Goal: Task Accomplishment & Management: Manage account settings

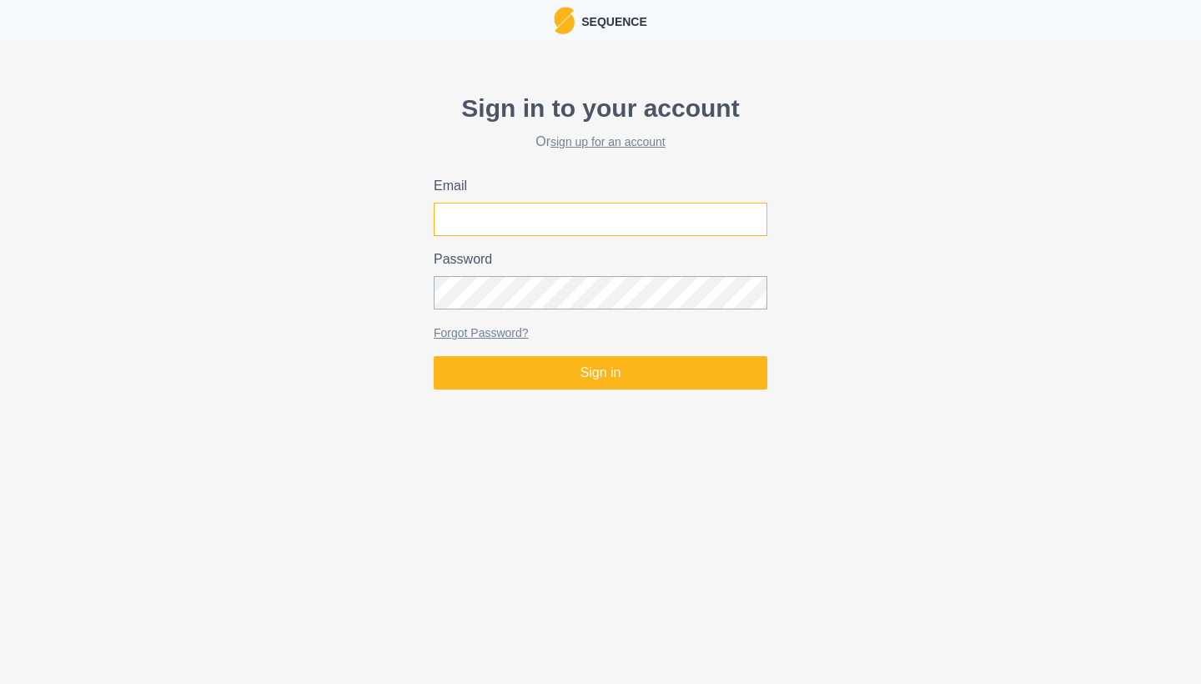
type input "[EMAIL_ADDRESS][DOMAIN_NAME]"
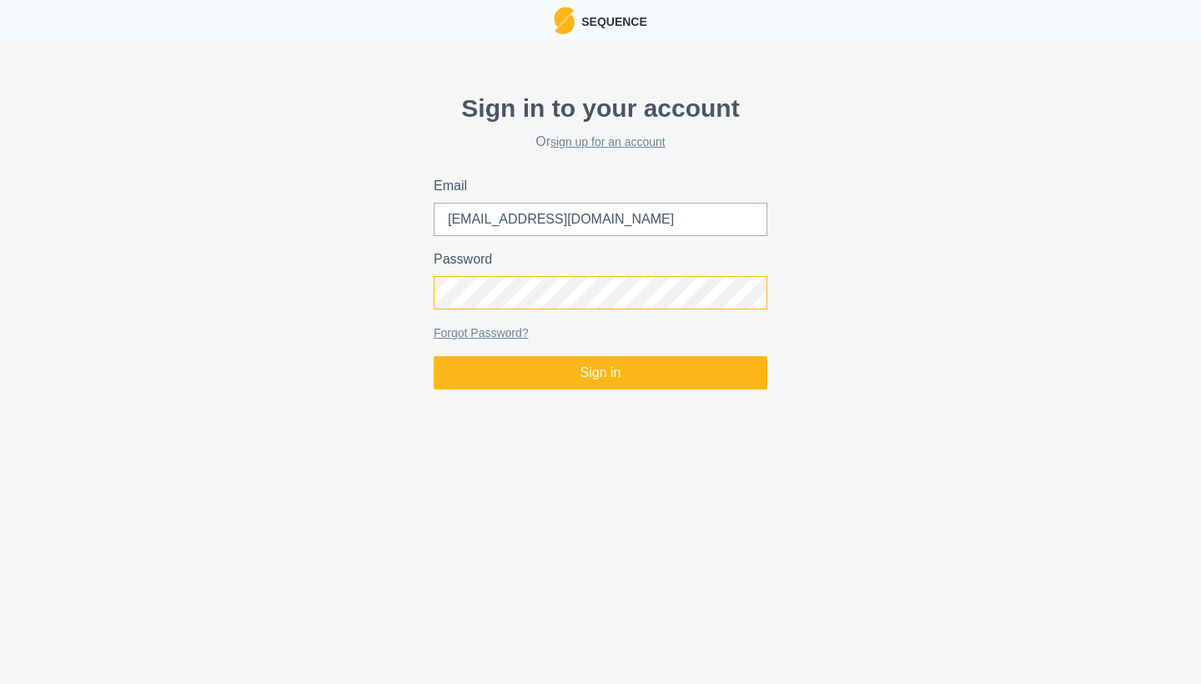
click at [600, 373] on button "Sign in" at bounding box center [601, 372] width 334 height 33
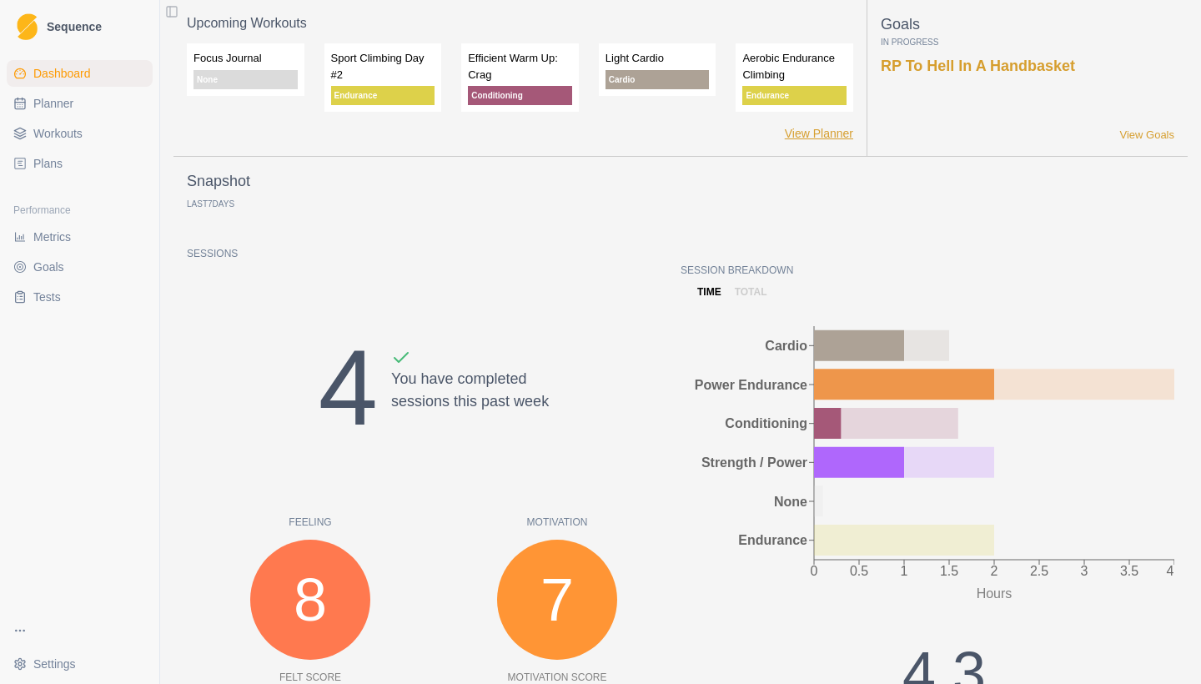
click at [834, 138] on link "View Planner" at bounding box center [819, 134] width 68 height 18
select select "month"
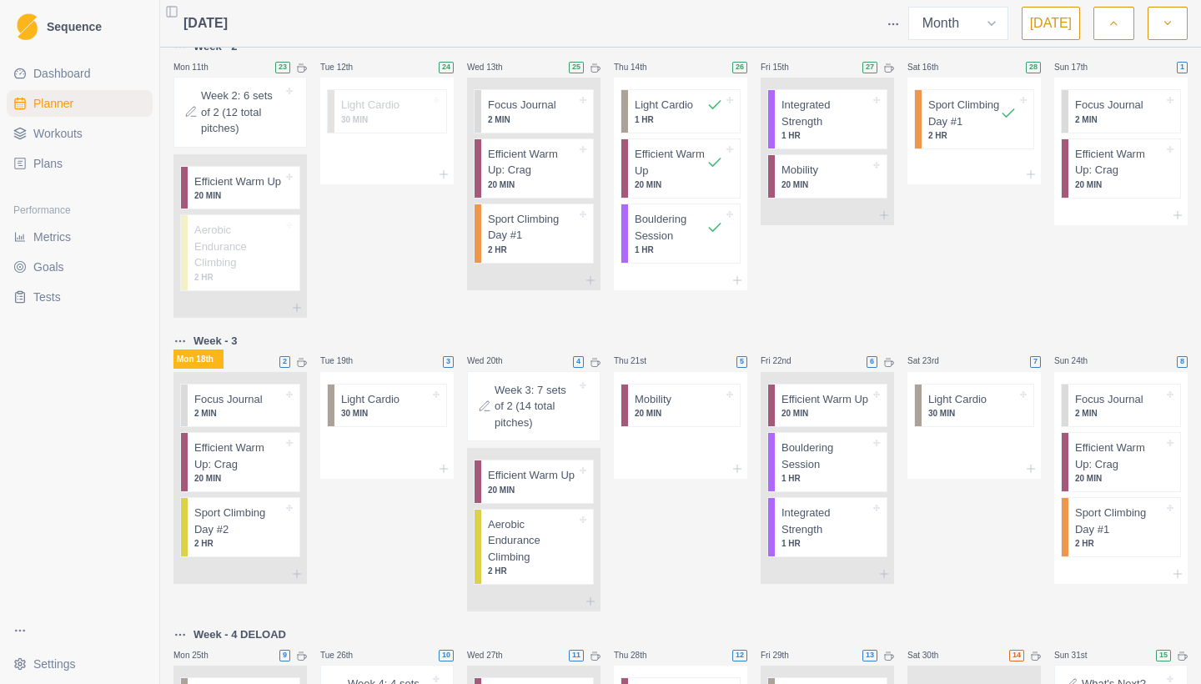
scroll to position [580, 0]
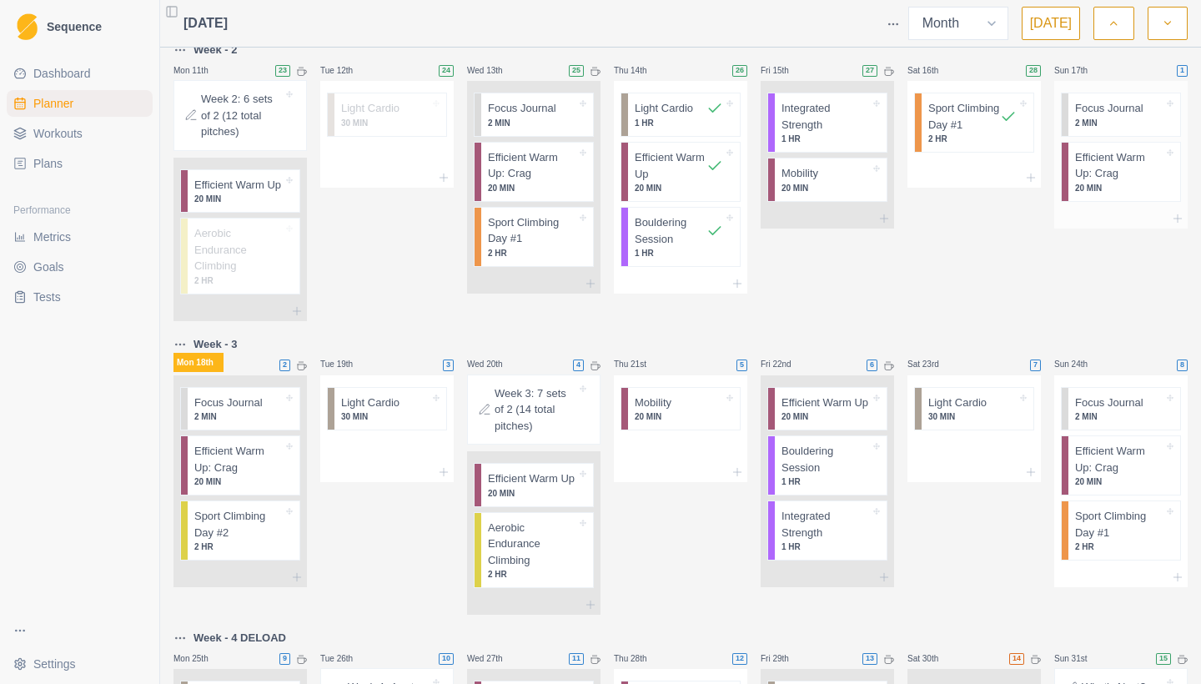
click at [1168, 119] on div "Focus Journal 2 MIN" at bounding box center [1124, 114] width 112 height 43
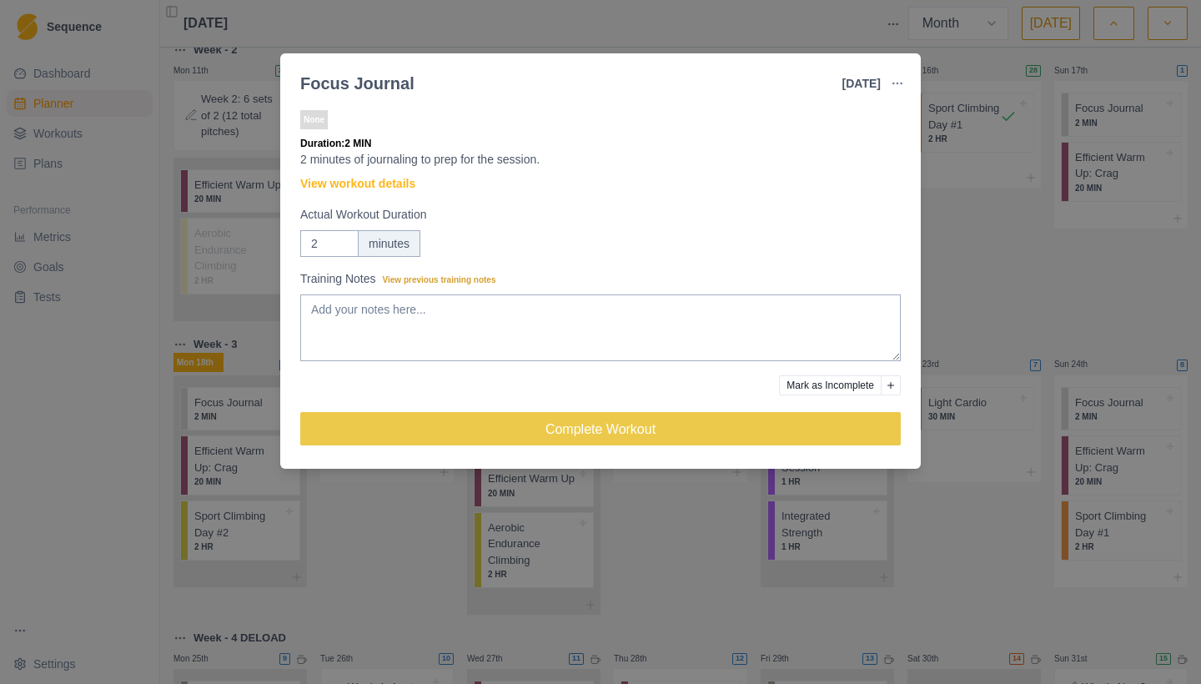
click at [815, 388] on button "Mark as Incomplete" at bounding box center [830, 385] width 103 height 20
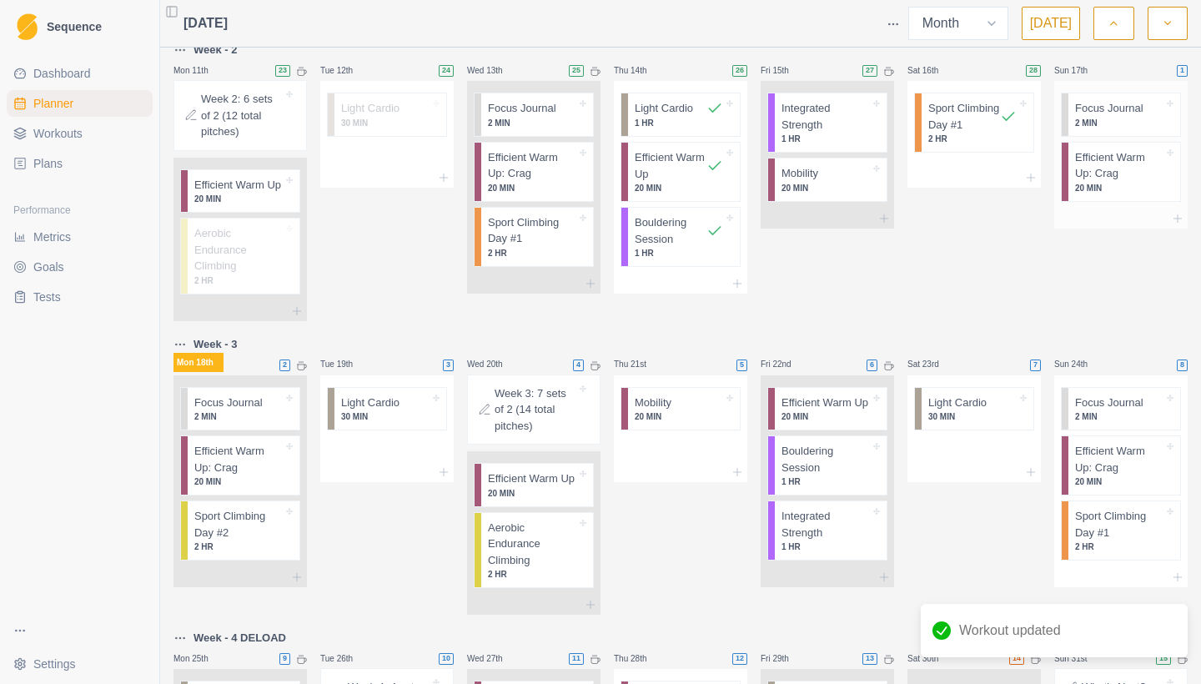
click at [1154, 181] on p "Efficient Warm Up: Crag" at bounding box center [1119, 165] width 88 height 33
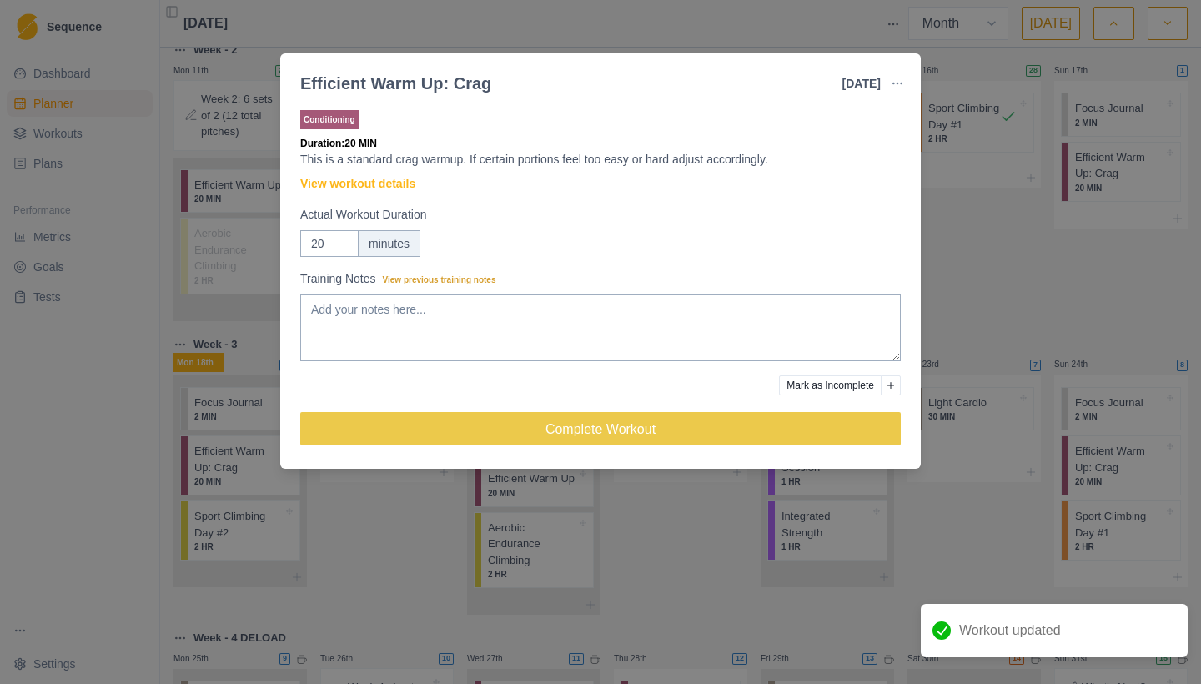
click at [803, 384] on button "Mark as Incomplete" at bounding box center [830, 385] width 103 height 20
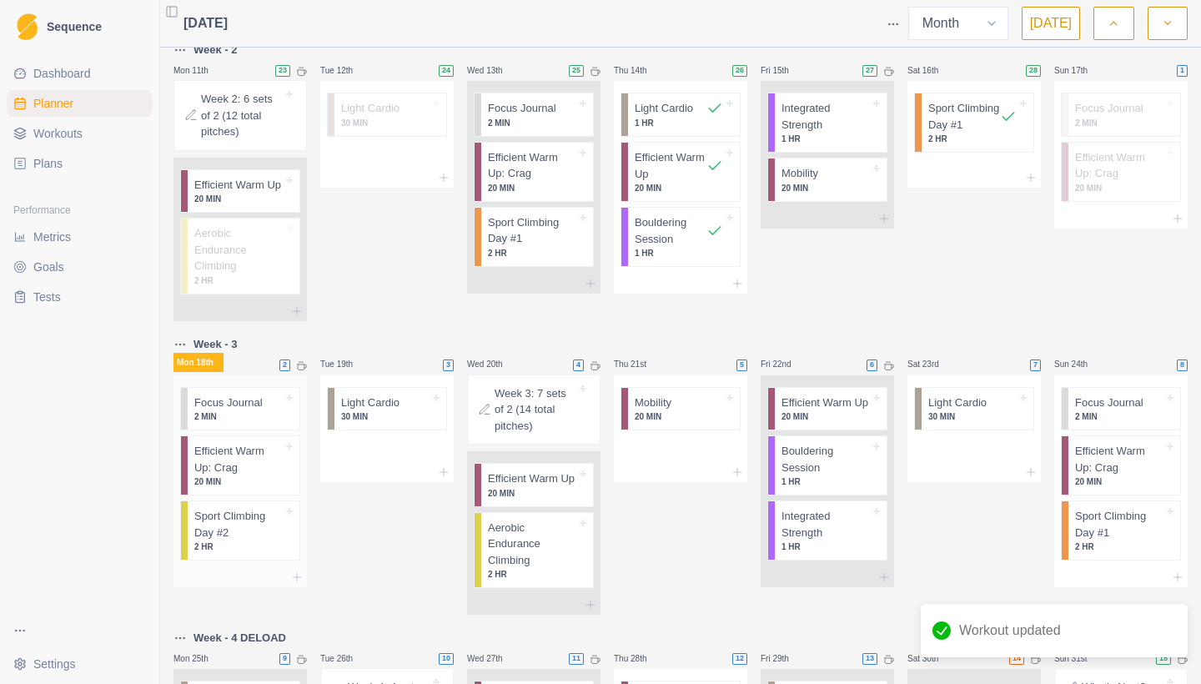
click at [218, 423] on p "2 MIN" at bounding box center [238, 416] width 88 height 13
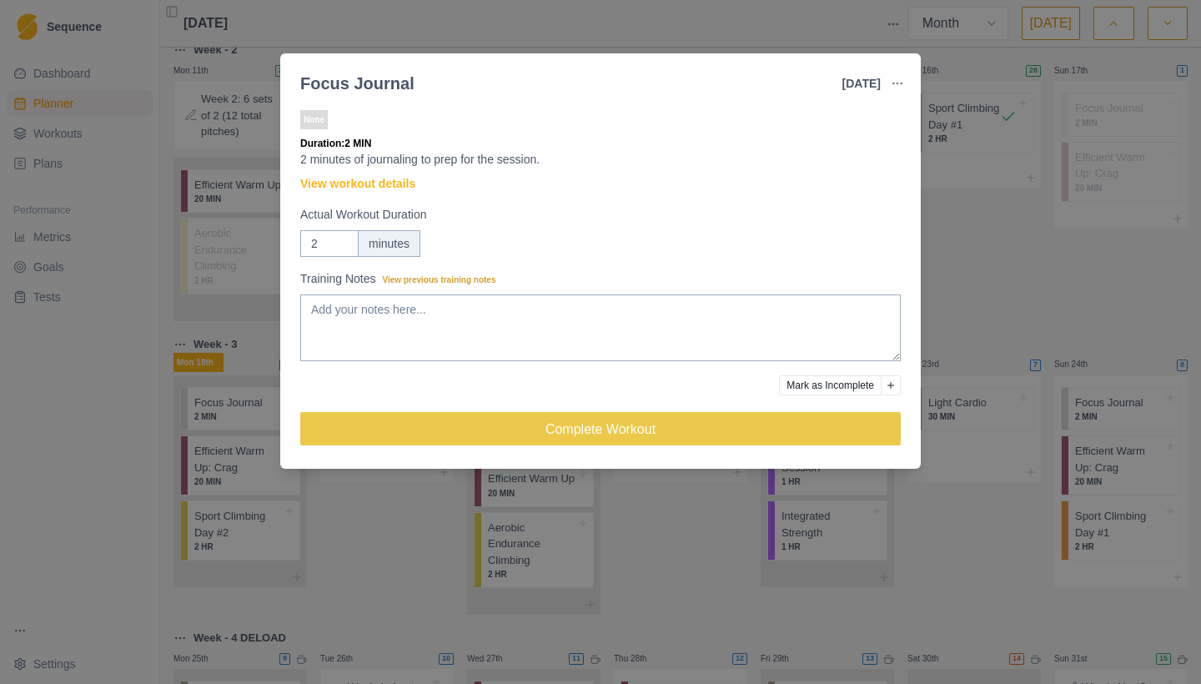
click at [800, 388] on button "Mark as Incomplete" at bounding box center [830, 385] width 103 height 20
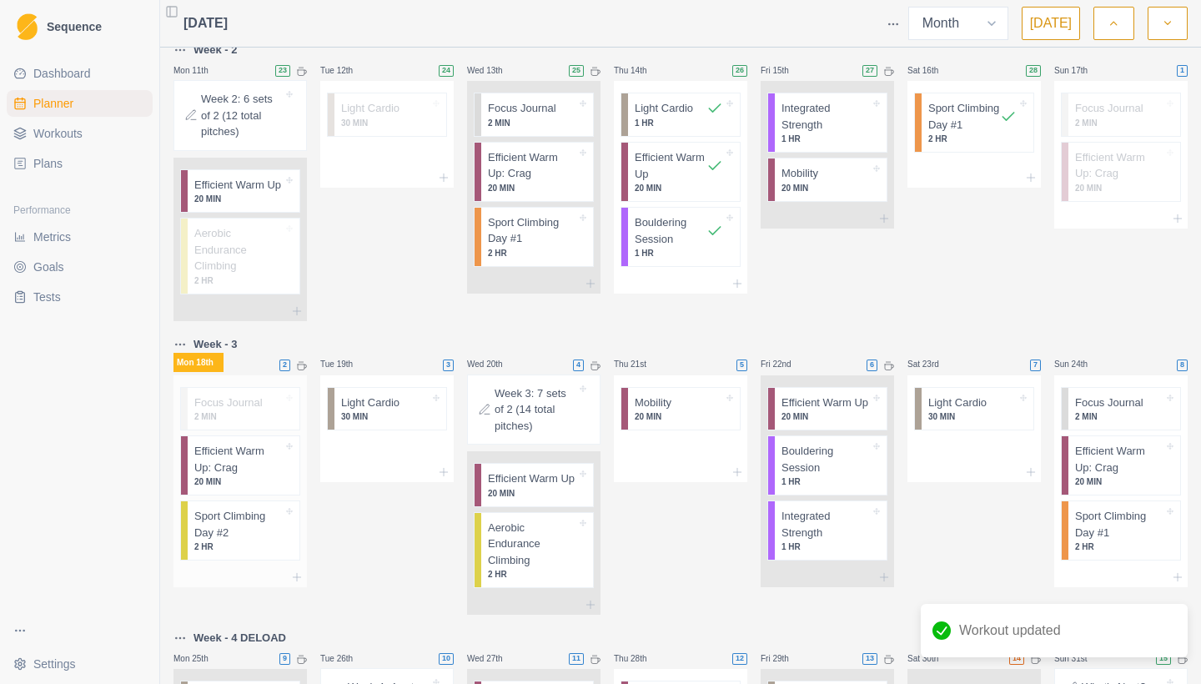
click at [231, 488] on p "20 MIN" at bounding box center [238, 481] width 88 height 13
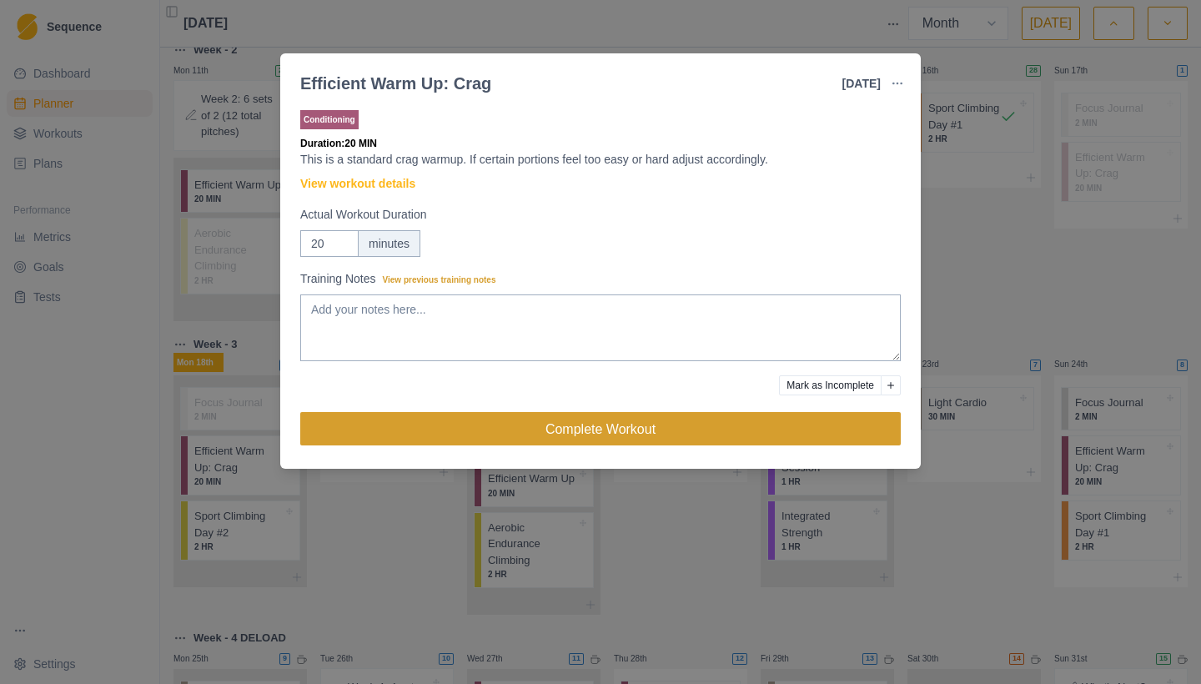
click at [657, 430] on button "Complete Workout" at bounding box center [600, 428] width 600 height 33
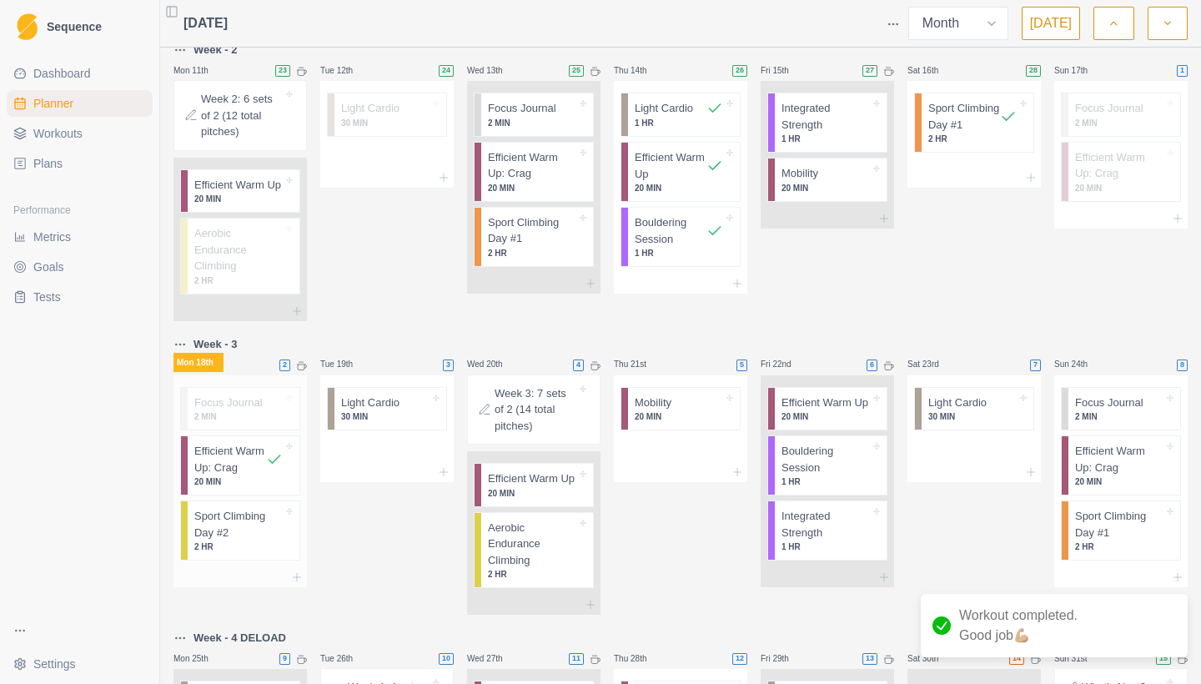
click at [236, 540] on p "Sport Climbing Day #2" at bounding box center [238, 524] width 88 height 33
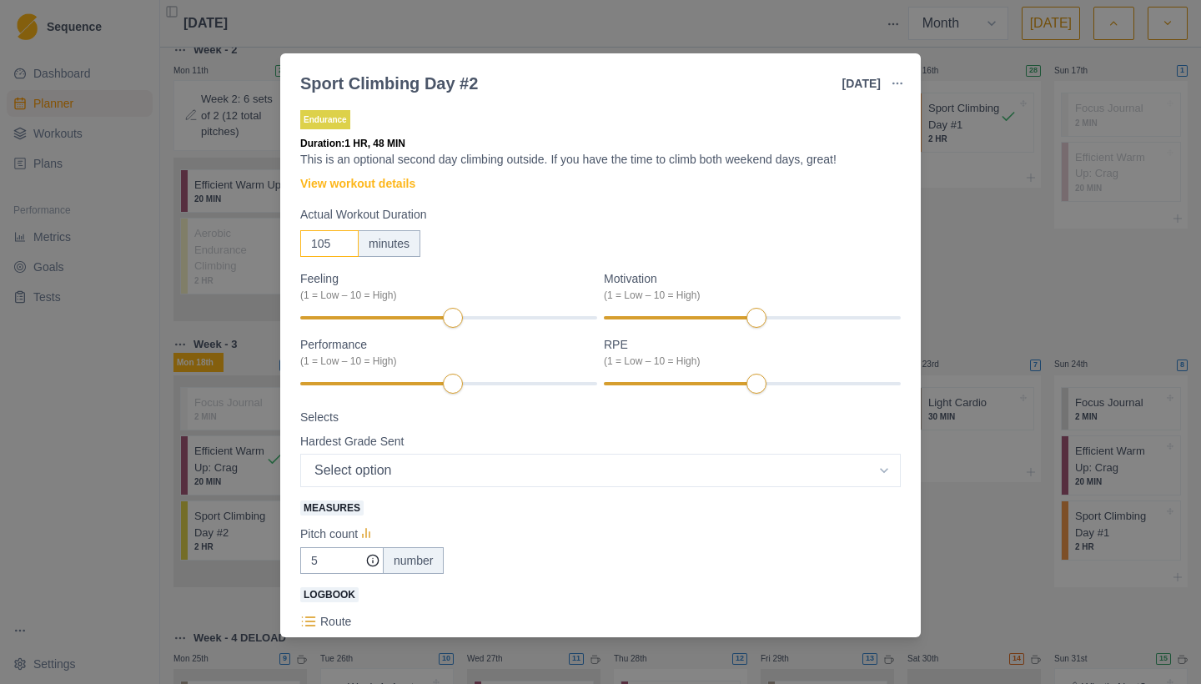
click at [341, 248] on input "105" at bounding box center [329, 243] width 58 height 27
click at [341, 248] on input "104" at bounding box center [329, 243] width 58 height 27
click at [341, 248] on input "103" at bounding box center [329, 243] width 58 height 27
click at [341, 248] on input "94" at bounding box center [329, 243] width 58 height 27
click at [340, 249] on input "93" at bounding box center [329, 243] width 58 height 27
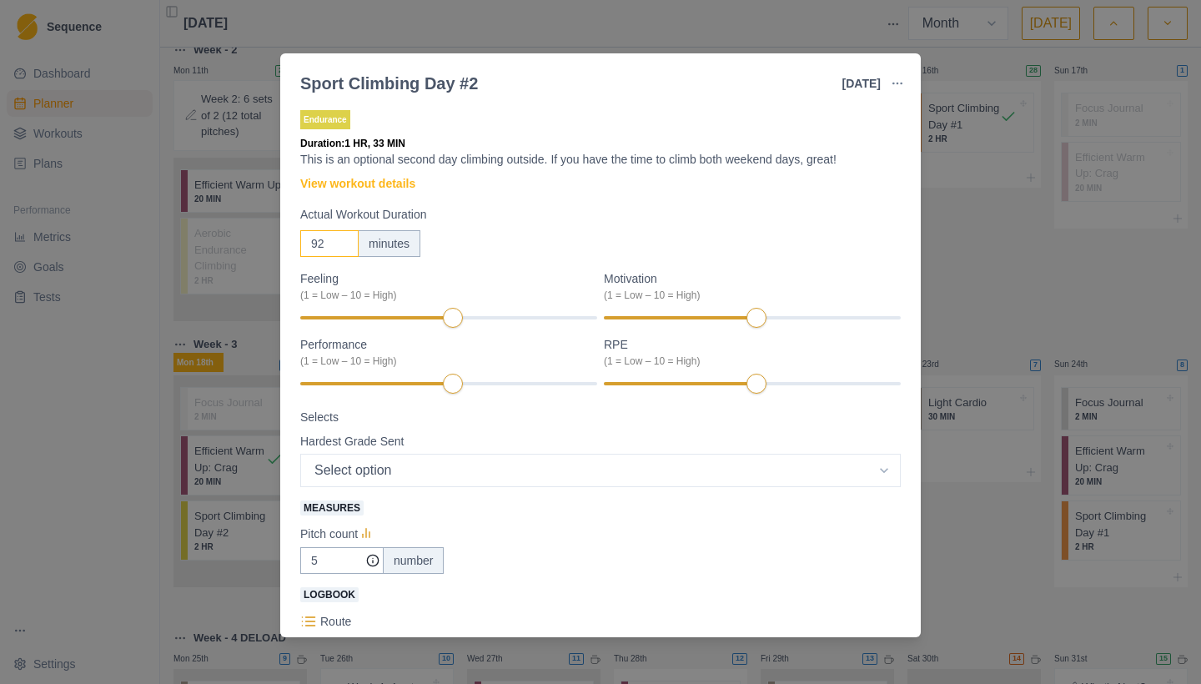
click at [340, 249] on input "92" at bounding box center [329, 243] width 58 height 27
click at [340, 249] on input "91" at bounding box center [329, 243] width 58 height 27
type input "90"
click at [340, 249] on input "90" at bounding box center [329, 243] width 58 height 27
select select "10"
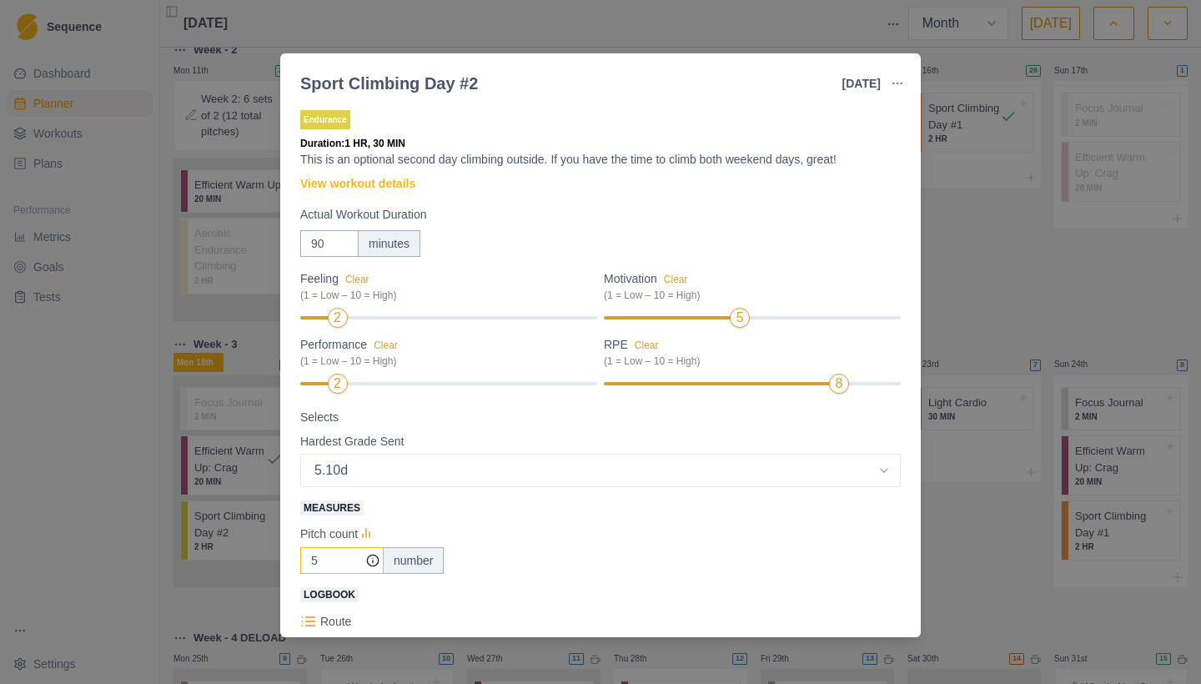
click at [333, 562] on input "5" at bounding box center [341, 560] width 83 height 27
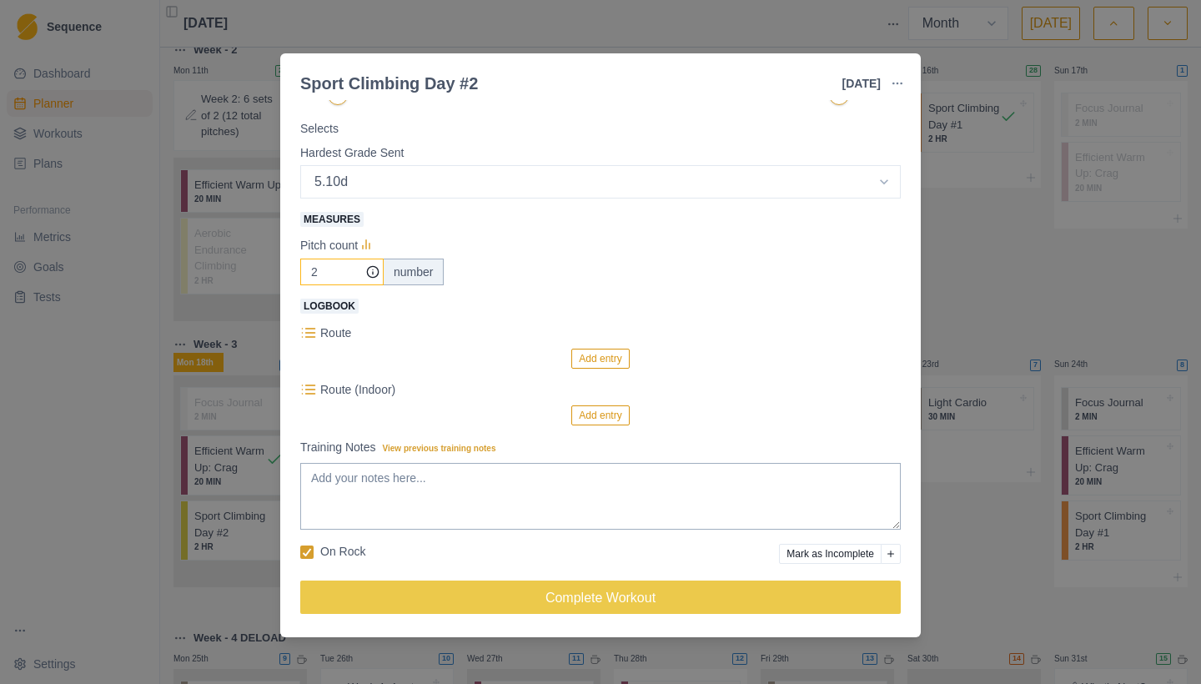
scroll to position [289, 0]
type input "2"
click at [602, 362] on button "Add entry" at bounding box center [600, 359] width 58 height 20
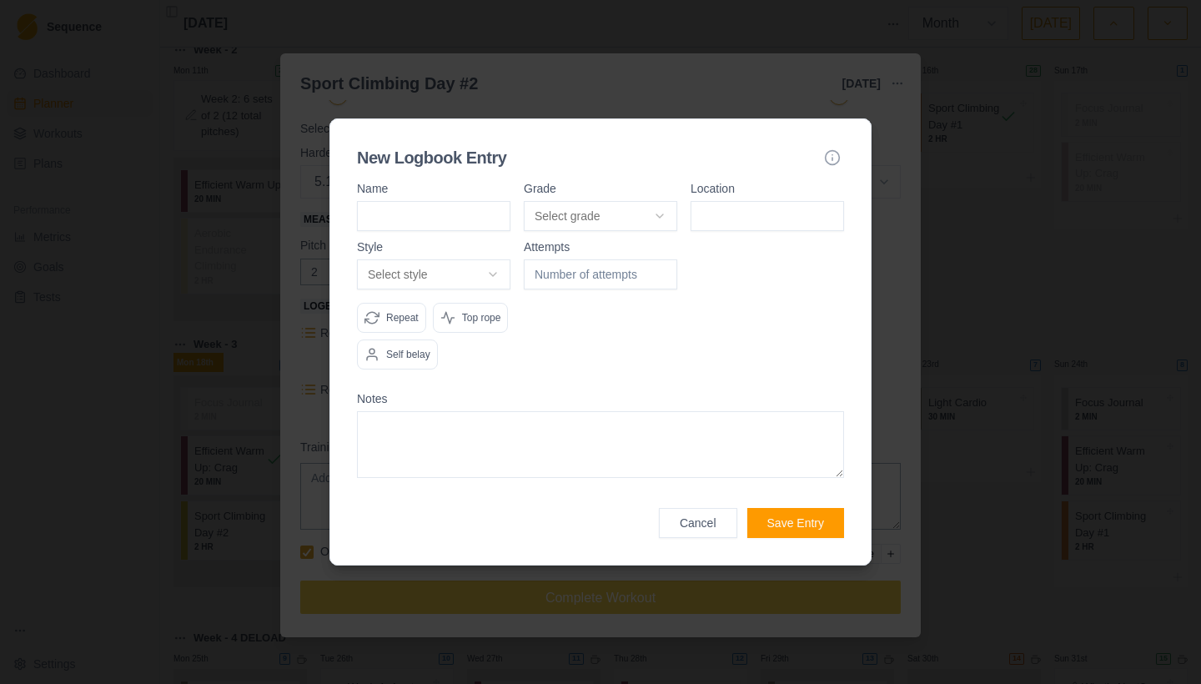
click at [455, 201] on input at bounding box center [433, 216] width 153 height 30
type input "Hogwarts Olivier Route"
click at [657, 202] on body "Sequence Dashboard Planner Workouts Plans Performance Metrics Goals Tests Setti…" at bounding box center [600, 342] width 1201 height 684
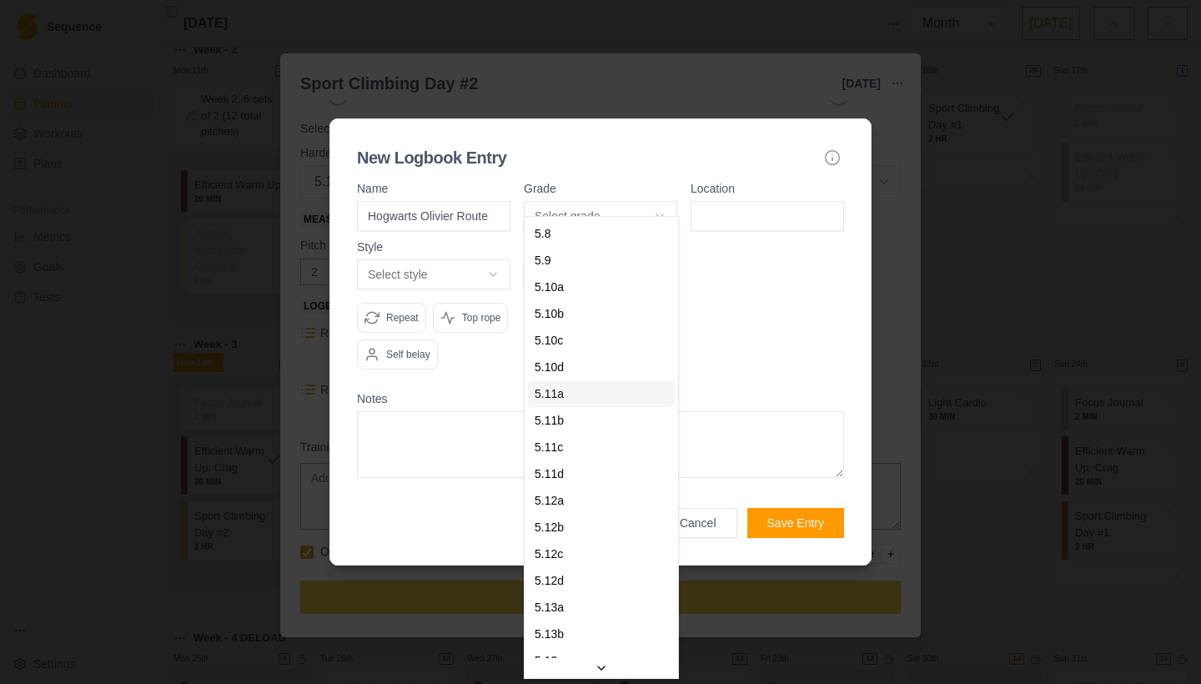
select select "d0fe4bdf-9817-4d31-b78e-f1a5532beb63"
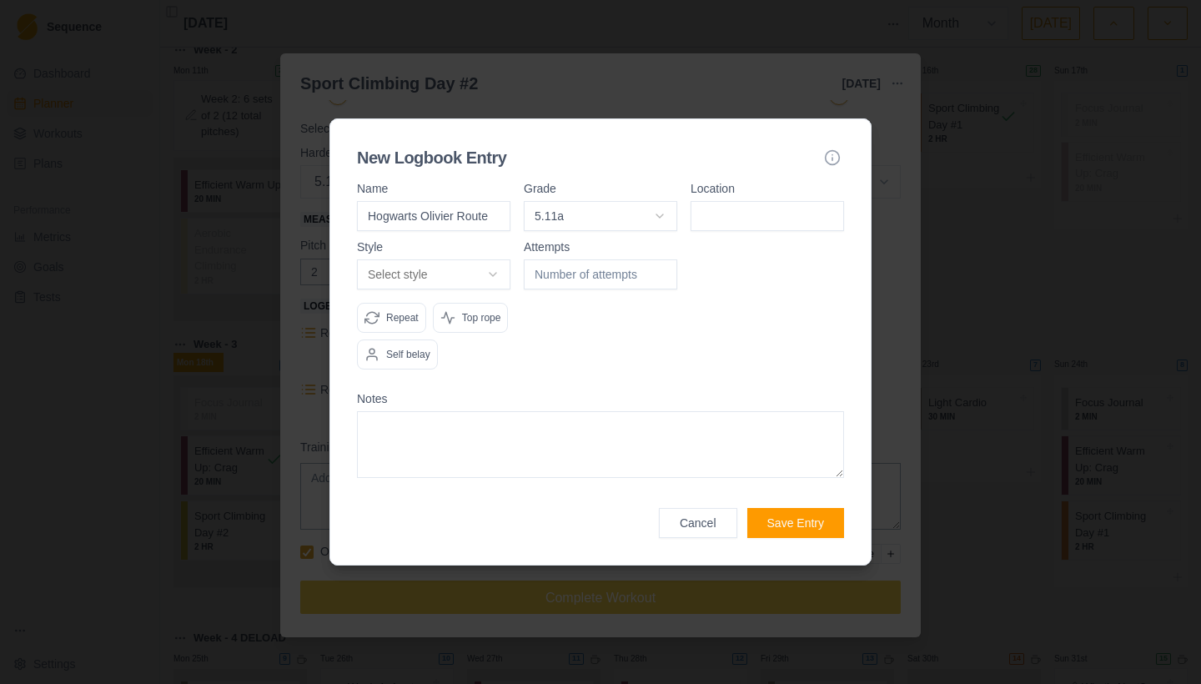
click at [824, 203] on input at bounding box center [767, 216] width 153 height 30
type input "TLC"
click at [495, 257] on body "Sequence Dashboard Planner Workouts Plans Performance Metrics Goals Tests Setti…" at bounding box center [600, 342] width 1201 height 684
select select "attempt"
click at [462, 325] on p "Top rope" at bounding box center [481, 317] width 39 height 15
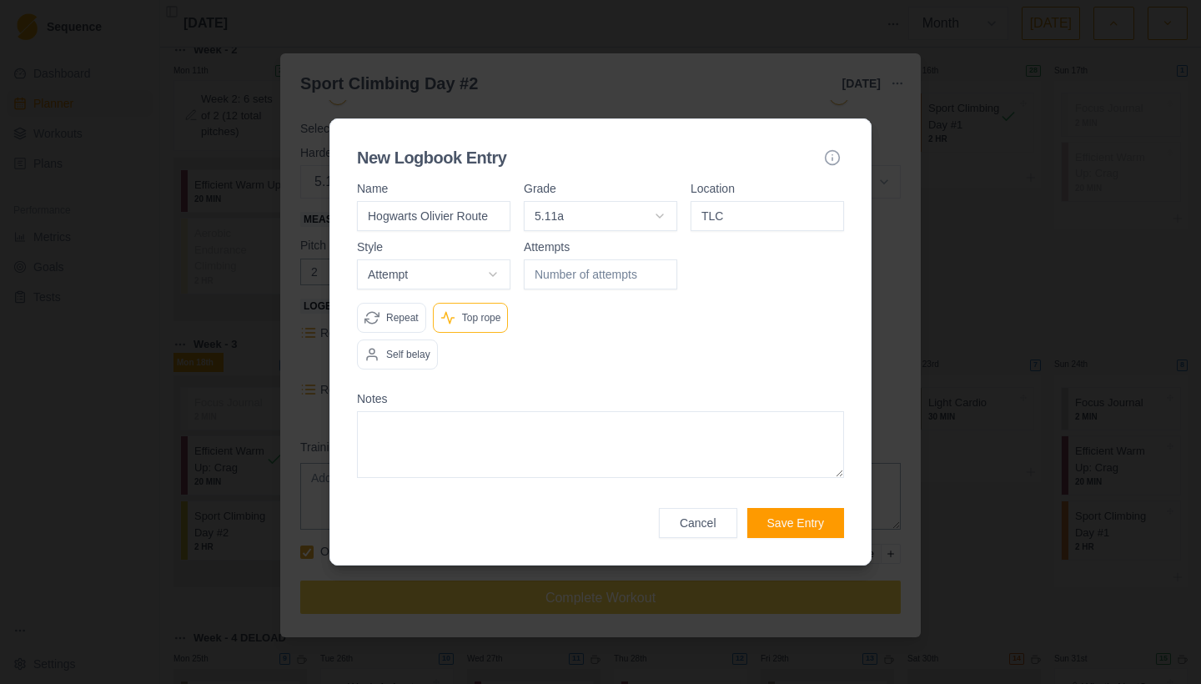
click at [577, 460] on textarea at bounding box center [600, 444] width 487 height 67
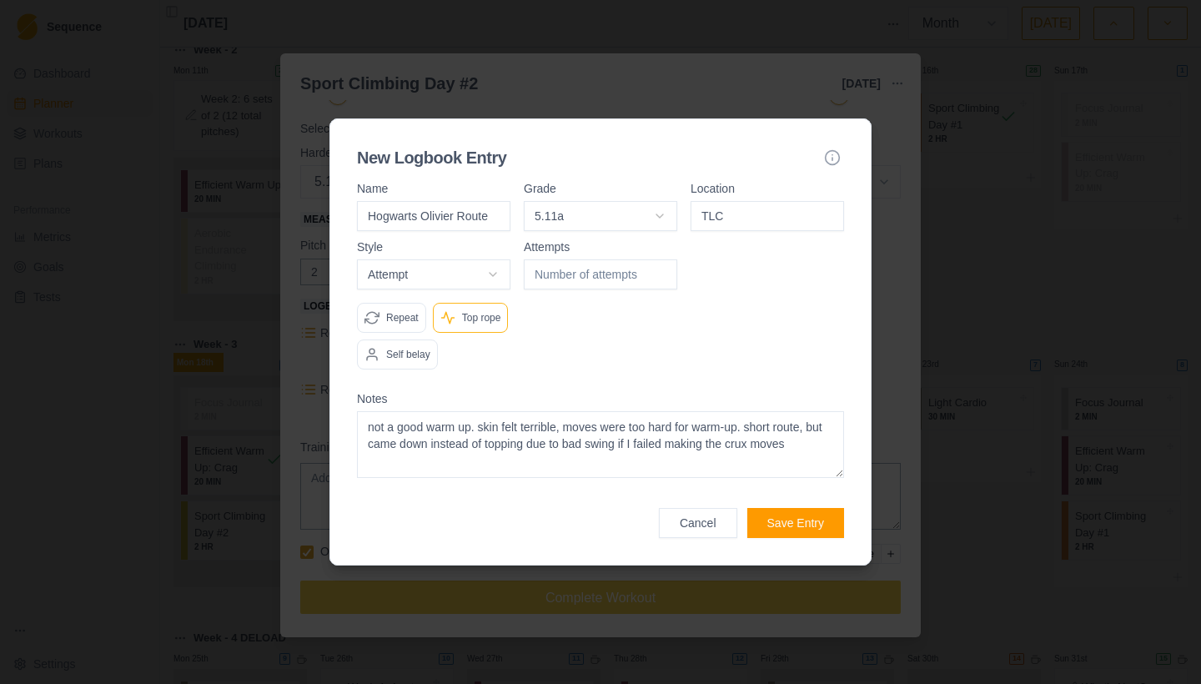
type textarea "not a good warm up. skin felt terrible, moves were too hard for warm-up. short …"
click at [823, 533] on button "Save Entry" at bounding box center [795, 523] width 97 height 30
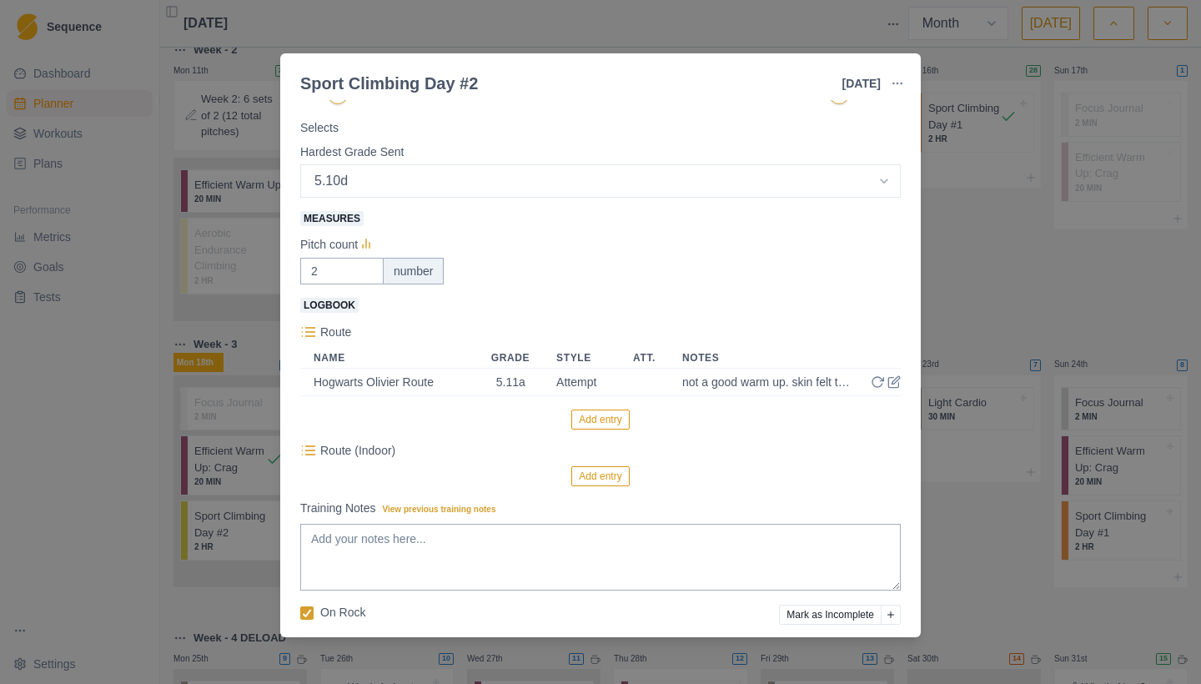
click at [614, 422] on button "Add entry" at bounding box center [600, 419] width 58 height 20
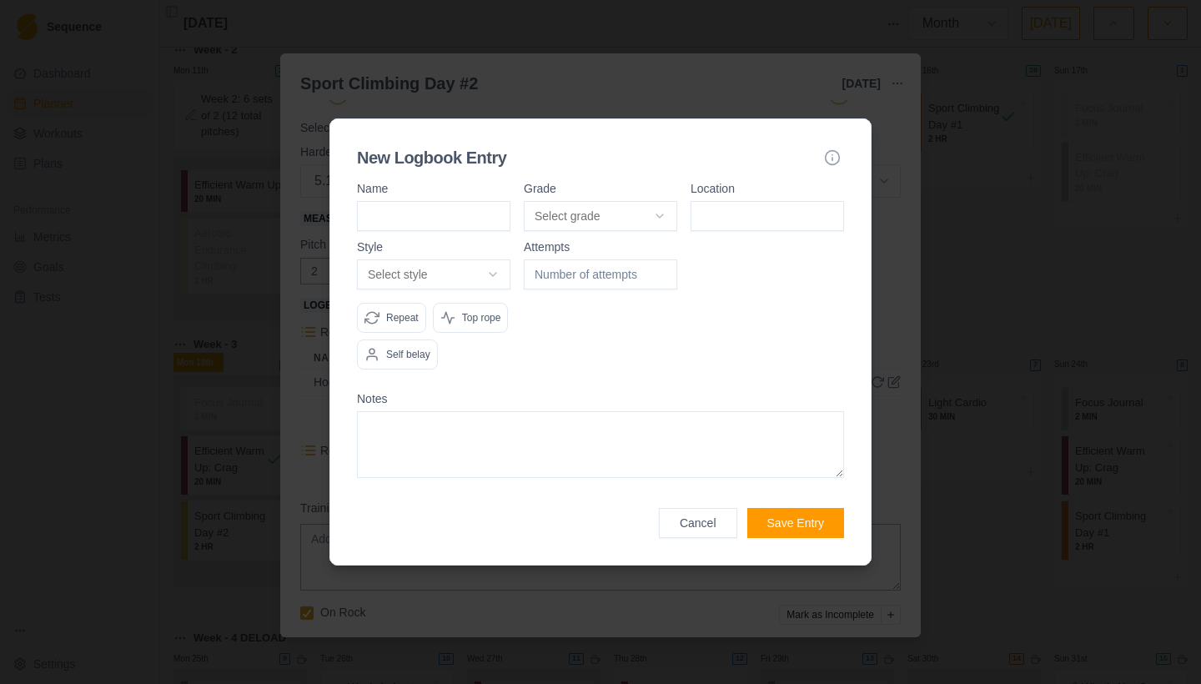
click at [495, 205] on input at bounding box center [433, 216] width 153 height 30
type input "Covid Crisis"
click at [660, 200] on body "Sequence Dashboard Planner Workouts Plans Performance Metrics Goals Tests Setti…" at bounding box center [600, 342] width 1201 height 684
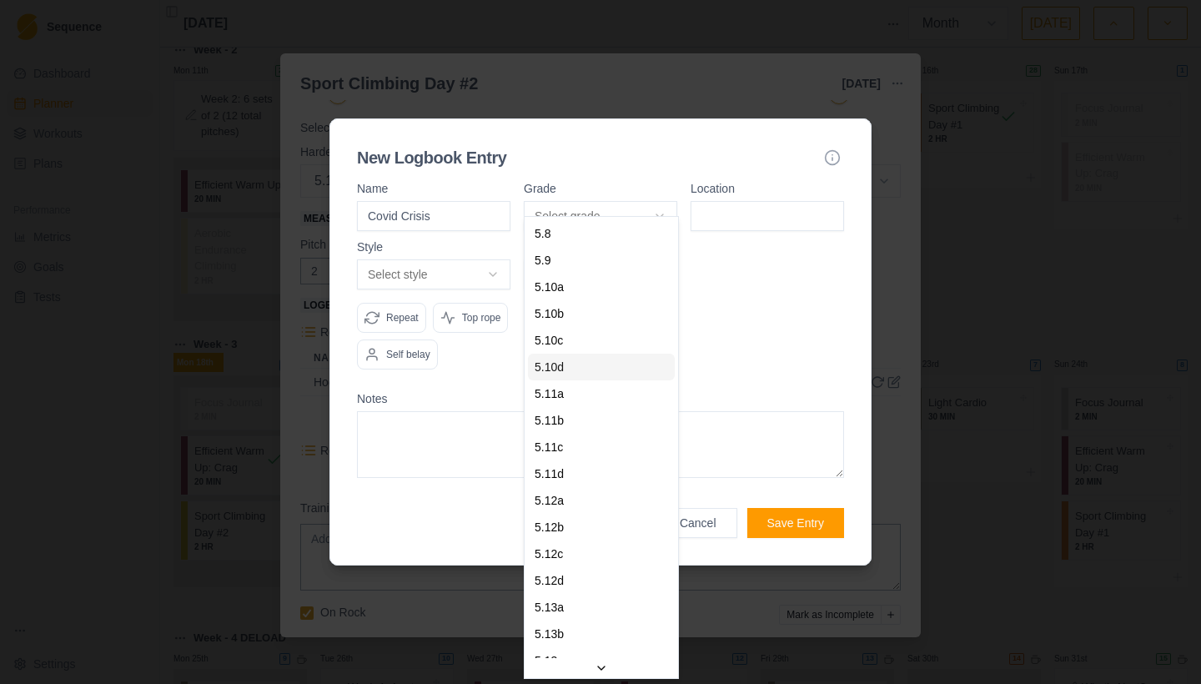
select select "cbb6f3ff-f3d1-4a37-929f-2aa7e587513a"
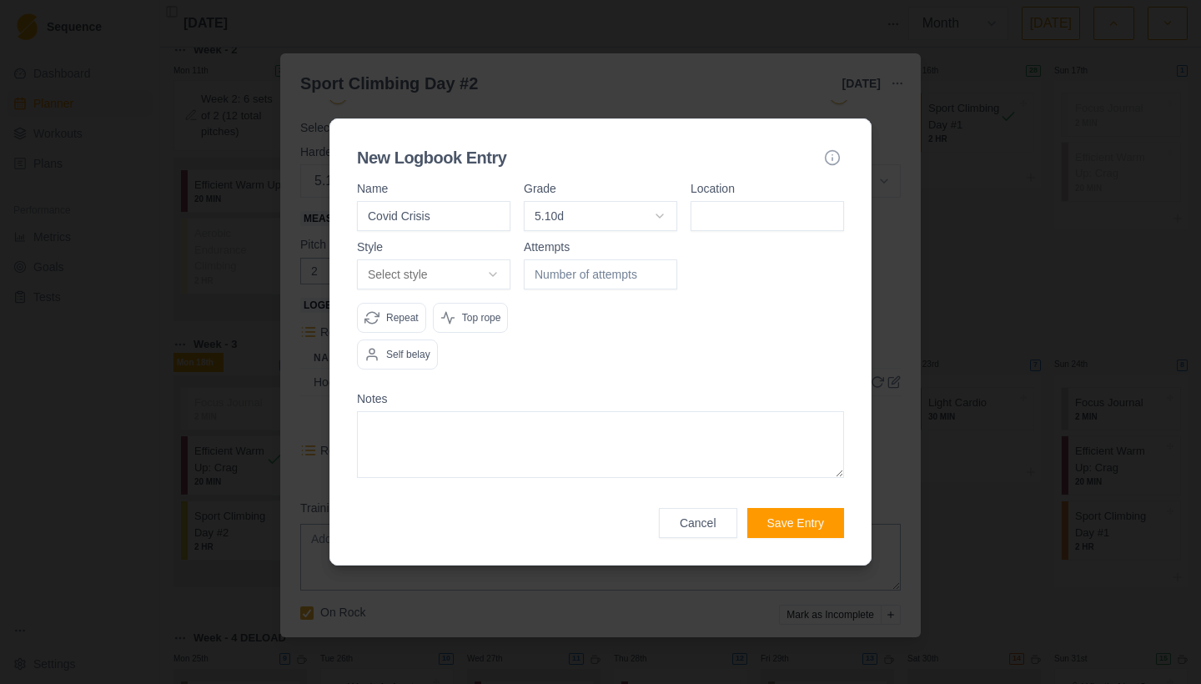
click at [806, 202] on input at bounding box center [767, 216] width 153 height 30
click at [743, 201] on input "TLC" at bounding box center [767, 216] width 153 height 30
type input "TLC"
click at [488, 250] on body "Sequence Dashboard Planner Workouts Plans Performance Metrics Goals Tests Setti…" at bounding box center [600, 342] width 1201 height 684
select select "attempt"
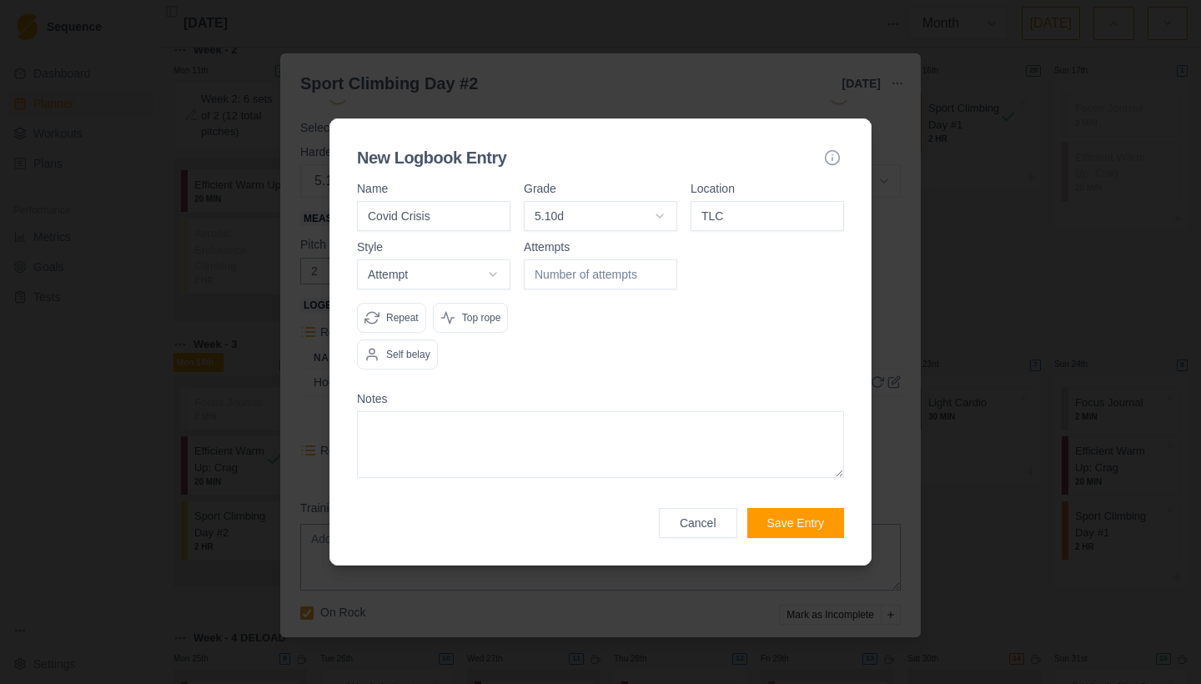
type input "1"
click at [659, 259] on input "1" at bounding box center [600, 274] width 153 height 30
click at [404, 310] on p "Repeat" at bounding box center [402, 317] width 33 height 15
click at [492, 448] on textarea at bounding box center [600, 444] width 487 height 67
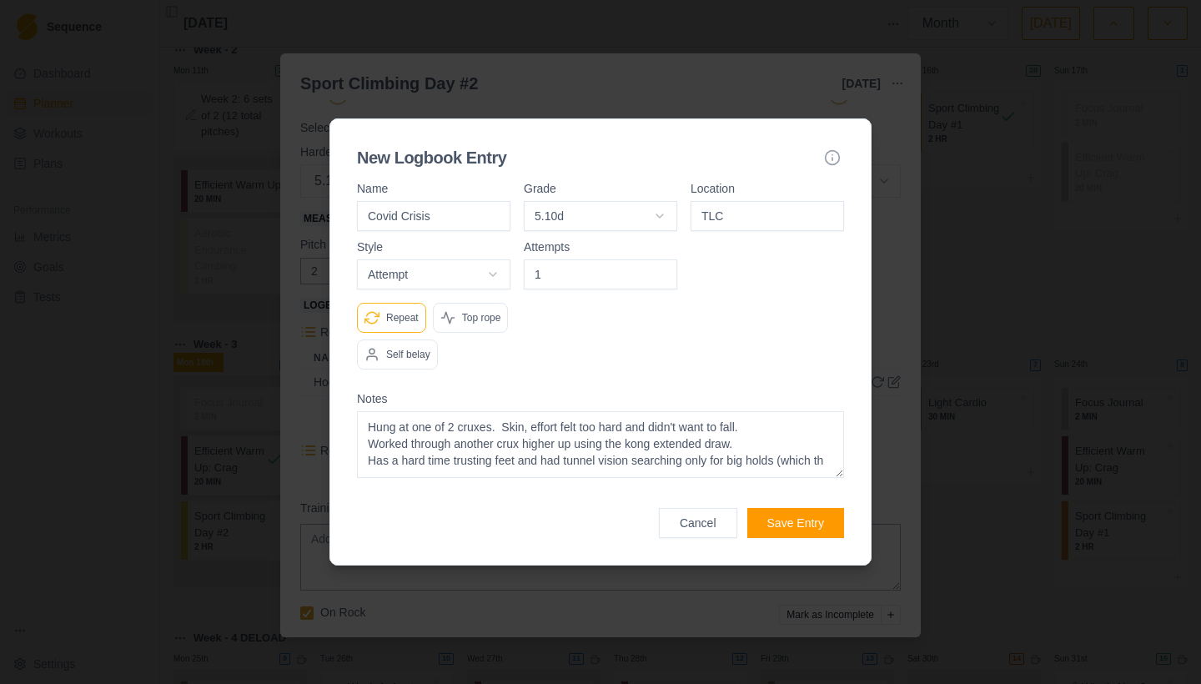
scroll to position [7, 0]
type textarea "Hung at one of 2 cruxes. Skin, effort felt too hard and didn't want to fall. Wo…"
click at [814, 538] on button "Save Entry" at bounding box center [795, 523] width 97 height 30
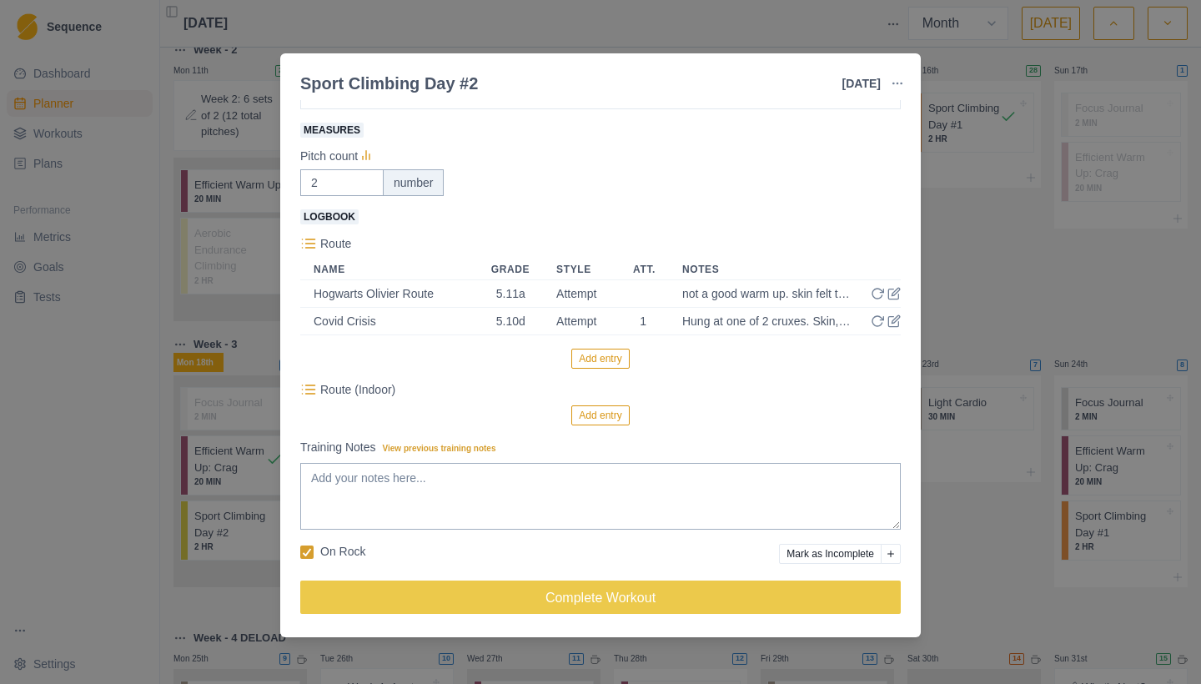
scroll to position [379, 0]
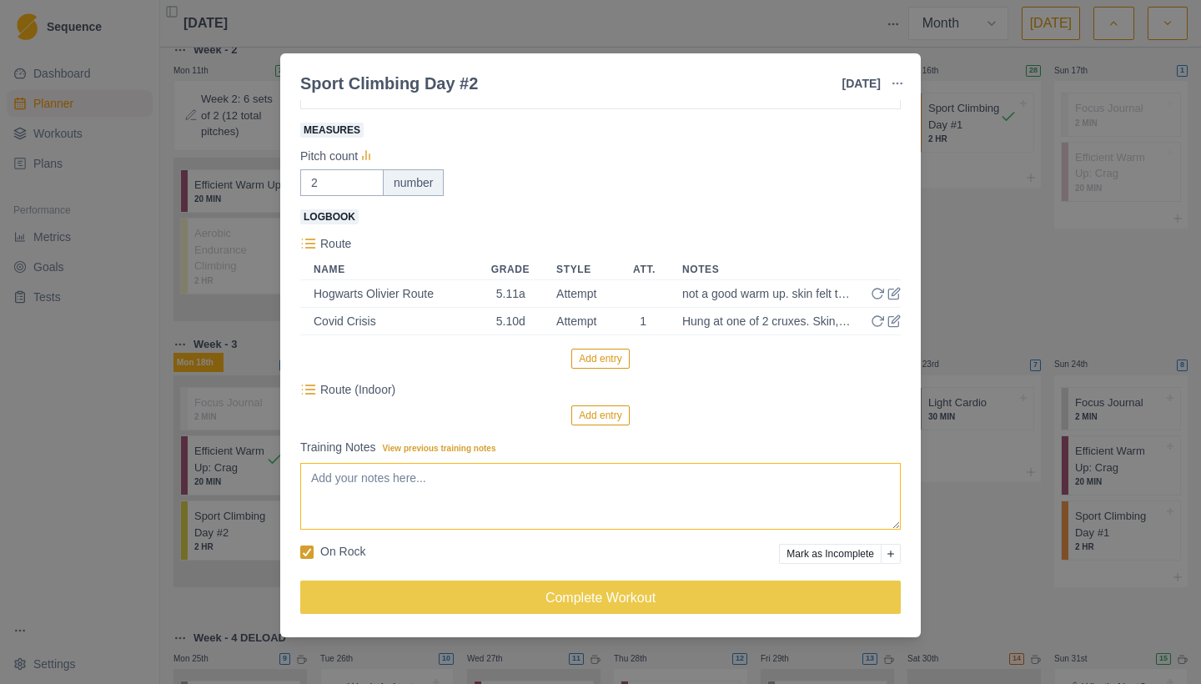
click at [705, 483] on textarea "Training Notes View previous training notes" at bounding box center [600, 496] width 600 height 67
type textarea "W"
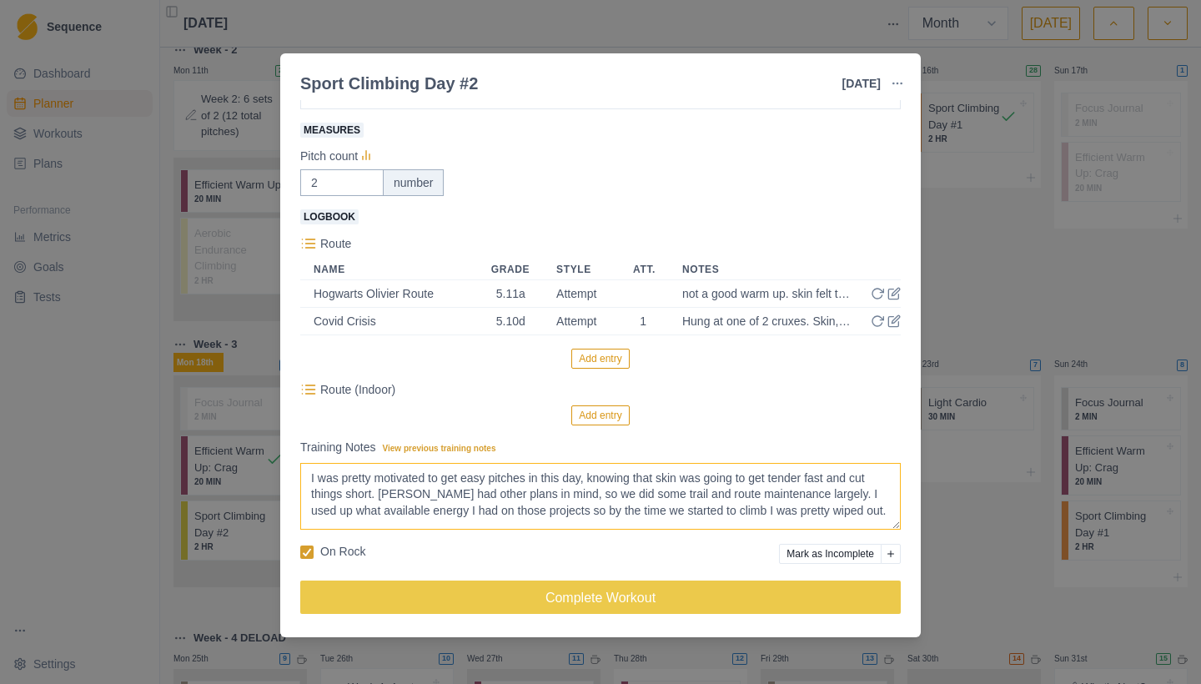
scroll to position [4, 0]
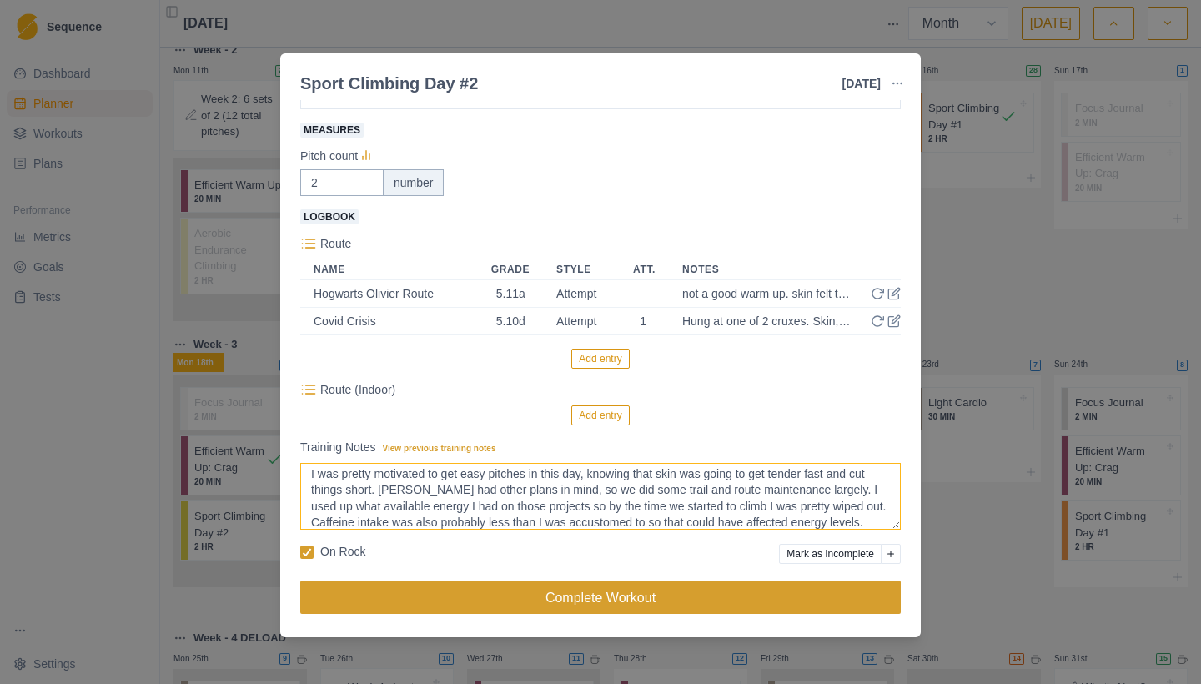
type textarea "I was pretty motivated to get easy pitches in this day, knowing that skin was g…"
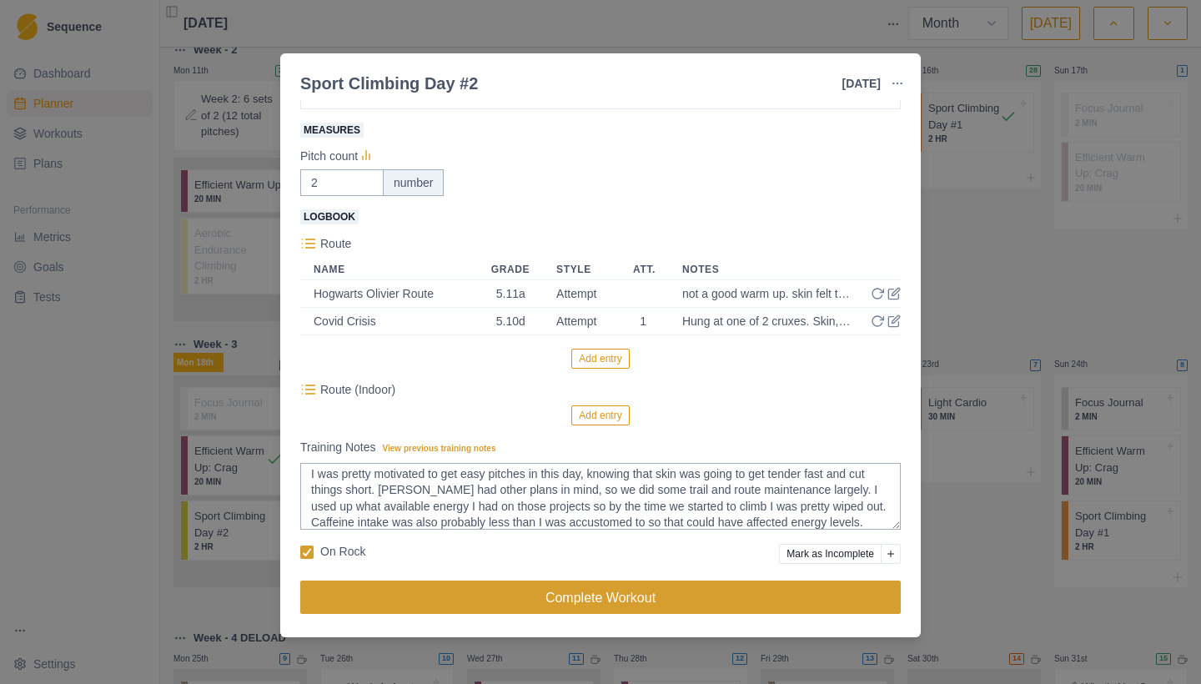
click at [681, 600] on button "Complete Workout" at bounding box center [600, 596] width 600 height 33
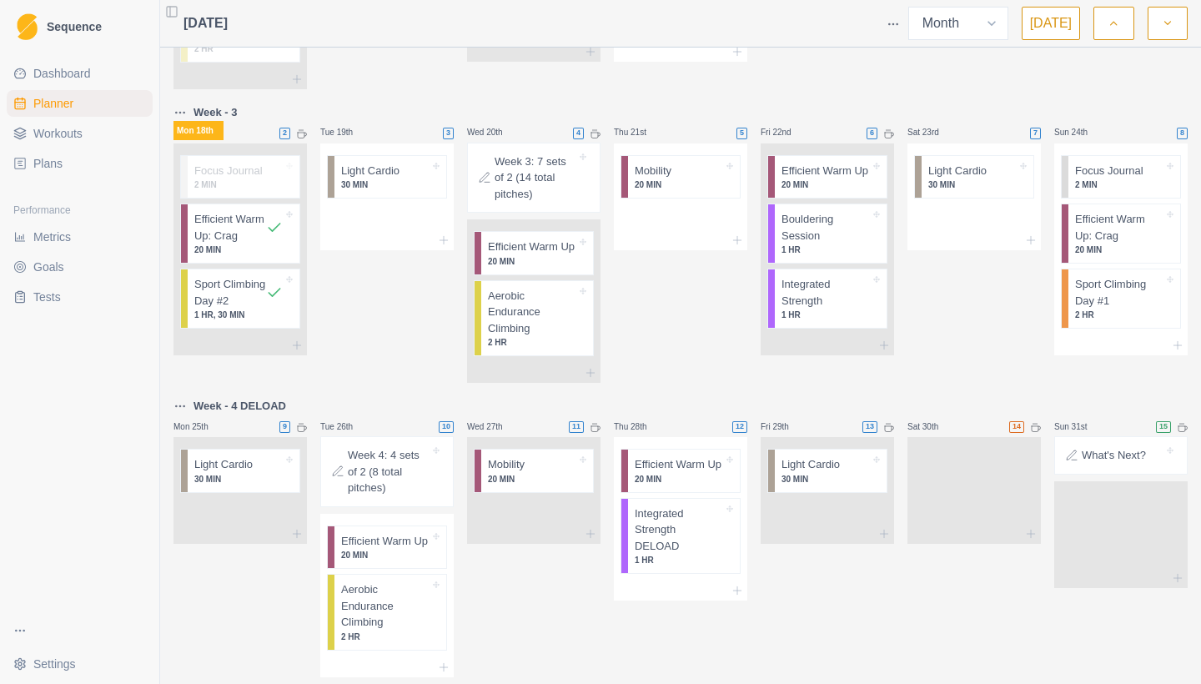
scroll to position [819, 0]
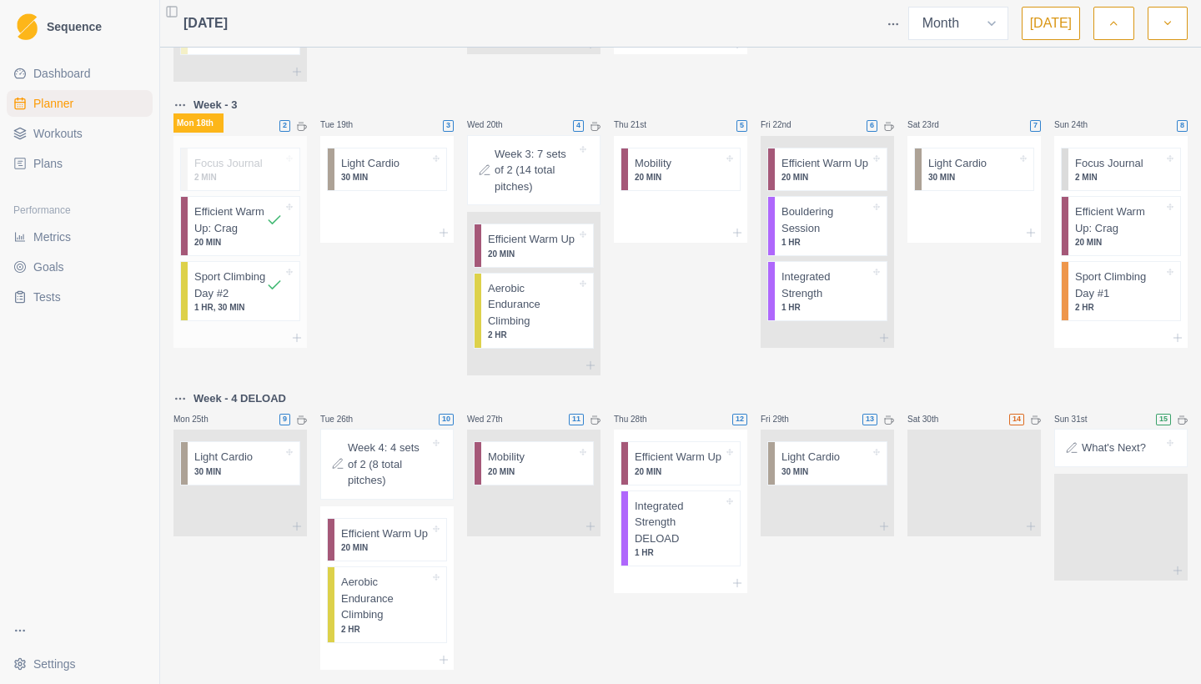
click at [289, 238] on div "Efficient Warm Up: Crag 20 MIN" at bounding box center [244, 226] width 112 height 58
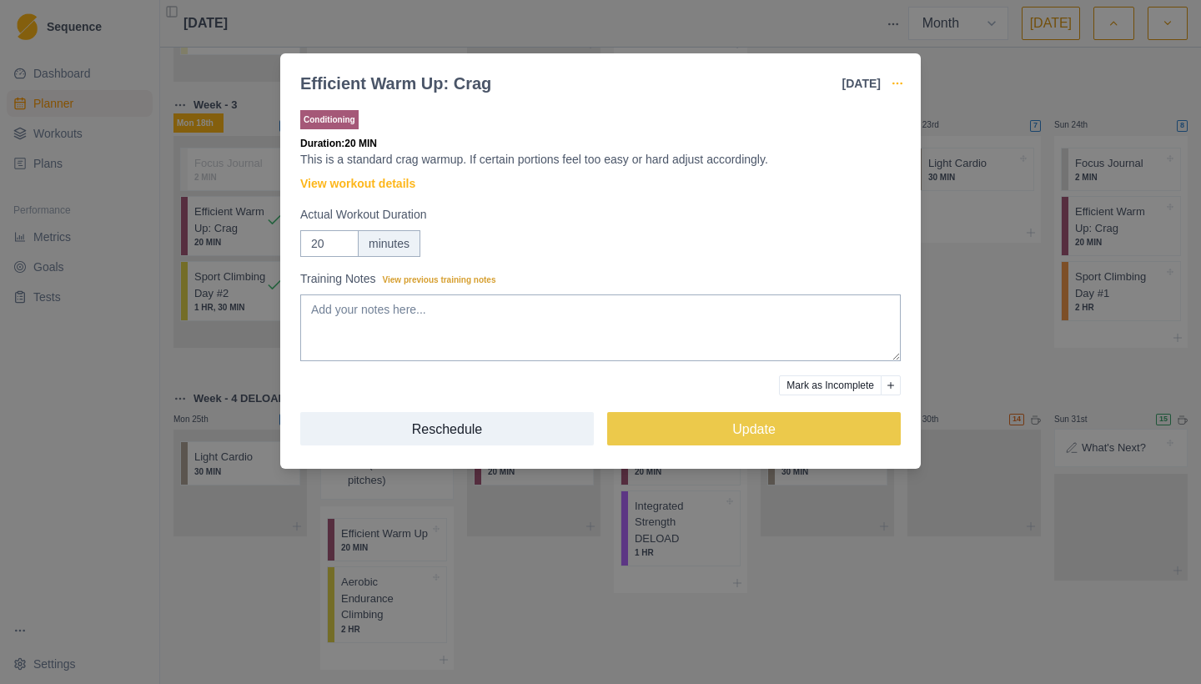
click at [901, 86] on icon "button" at bounding box center [897, 83] width 13 height 13
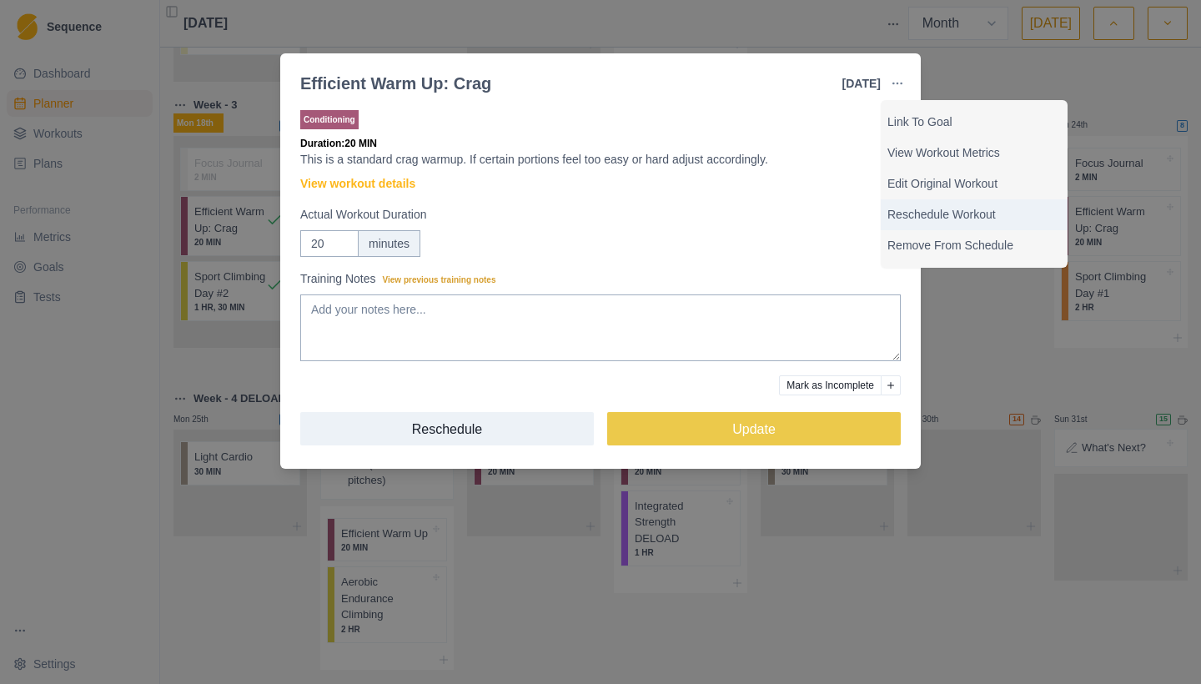
click at [899, 217] on p "Reschedule Workout" at bounding box center [973, 215] width 173 height 18
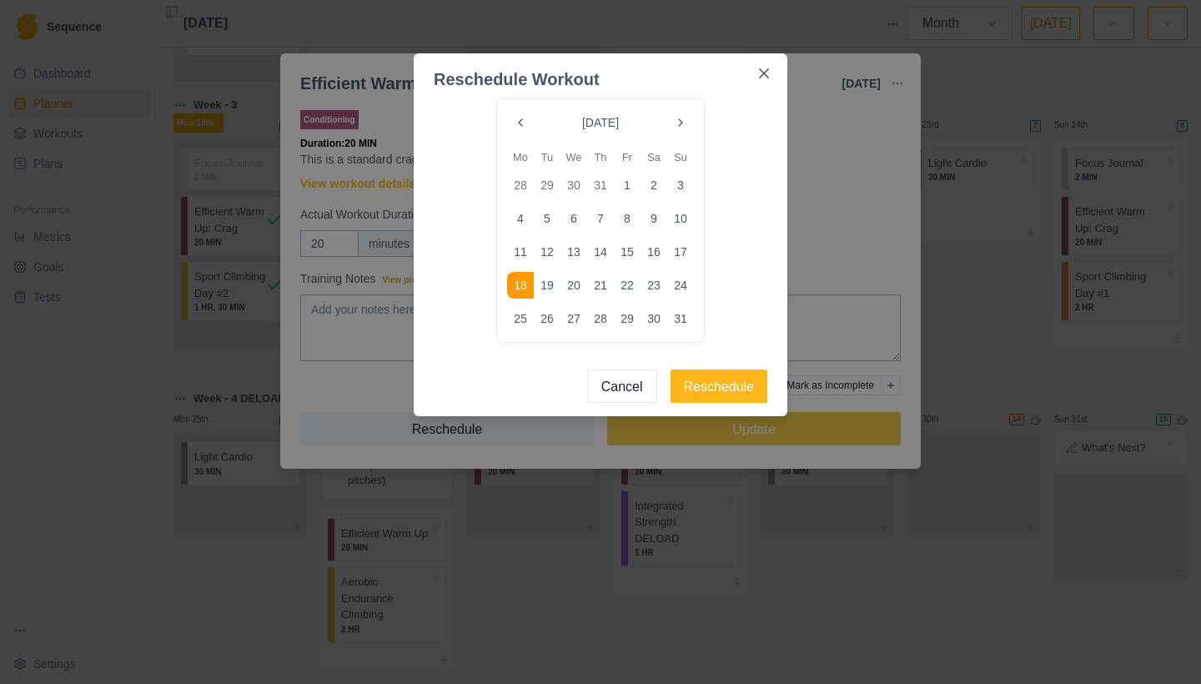
click at [680, 249] on button "17" at bounding box center [680, 252] width 27 height 27
click at [718, 391] on button "Reschedule" at bounding box center [719, 385] width 98 height 33
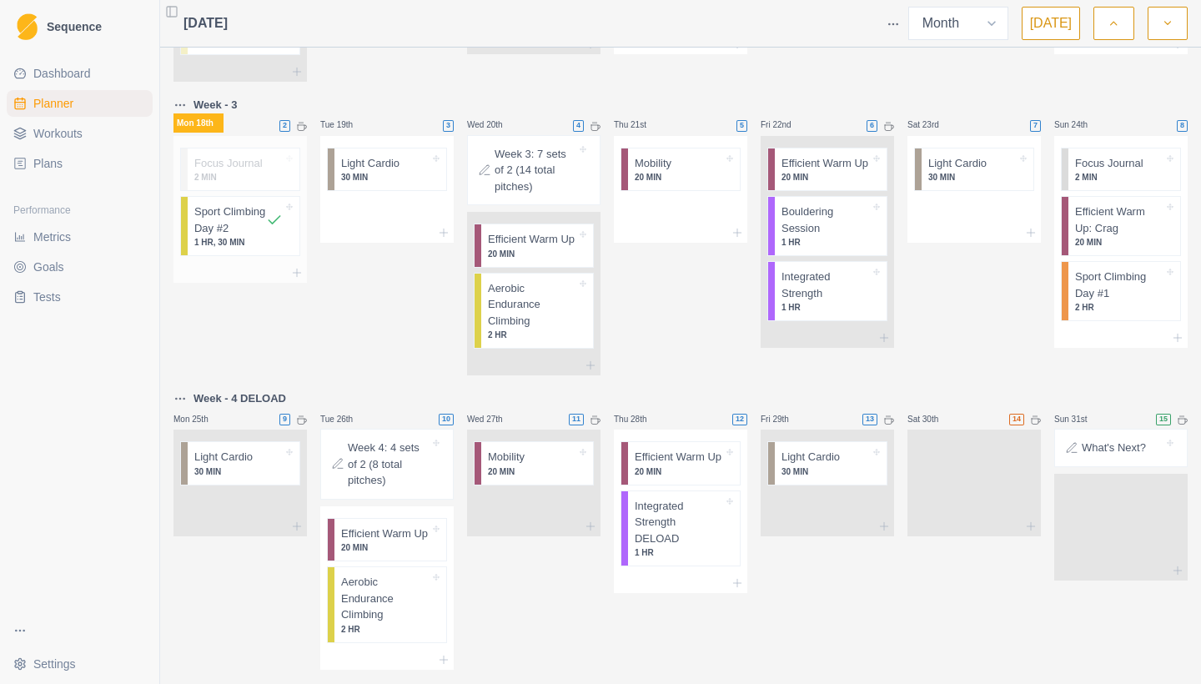
click at [290, 207] on line at bounding box center [290, 207] width 6 height 0
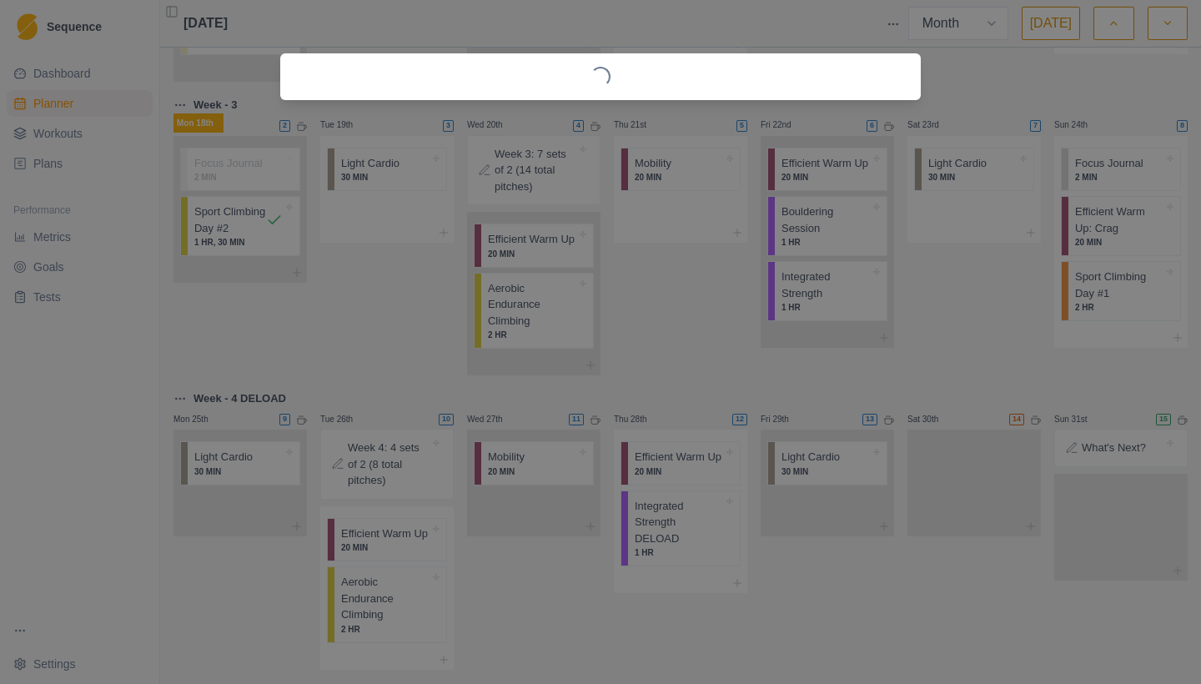
select select "10"
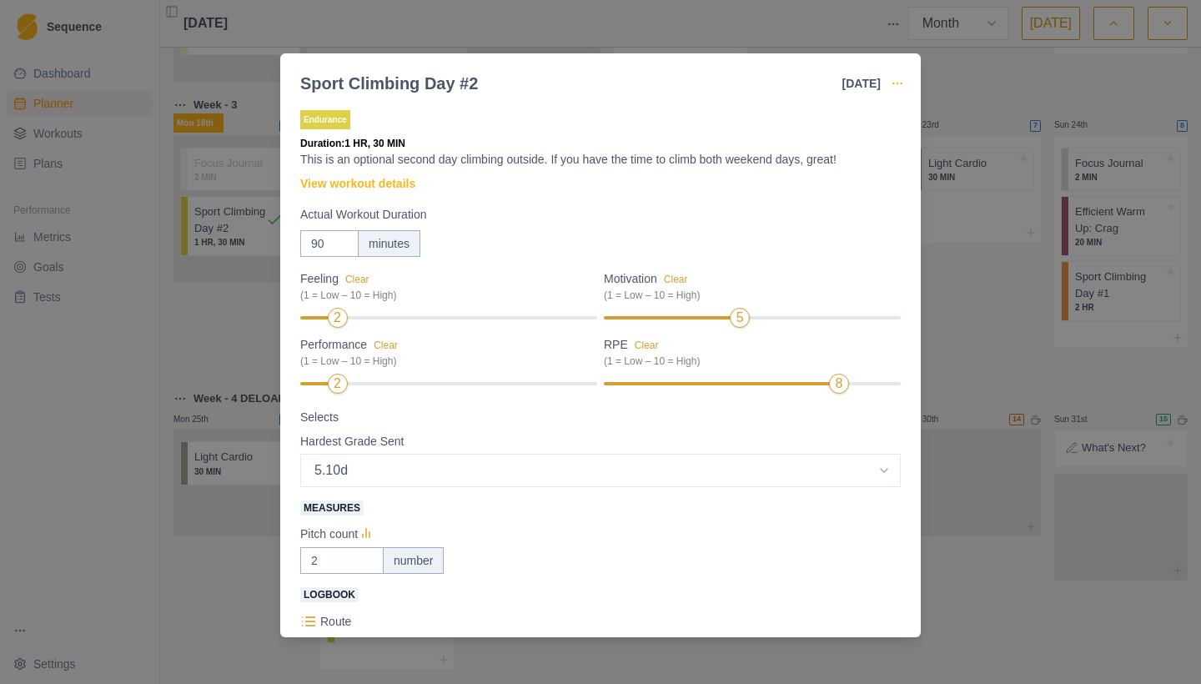
click at [898, 82] on icon "button" at bounding box center [897, 83] width 13 height 13
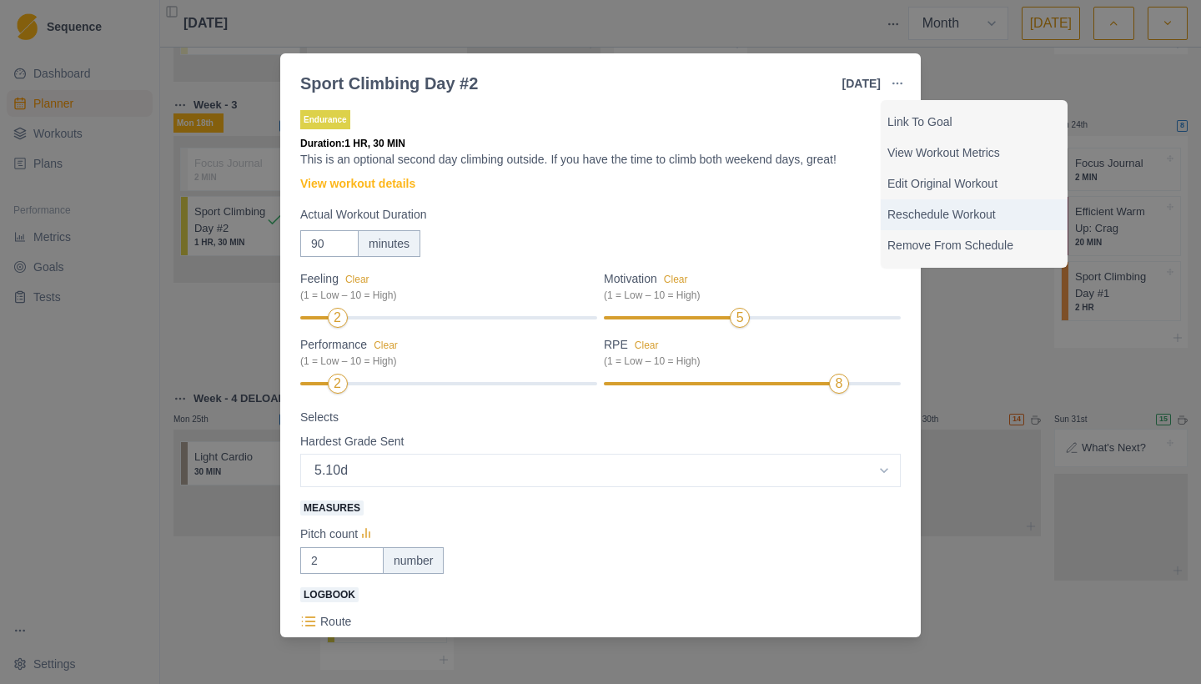
click at [901, 215] on p "Reschedule Workout" at bounding box center [973, 215] width 173 height 18
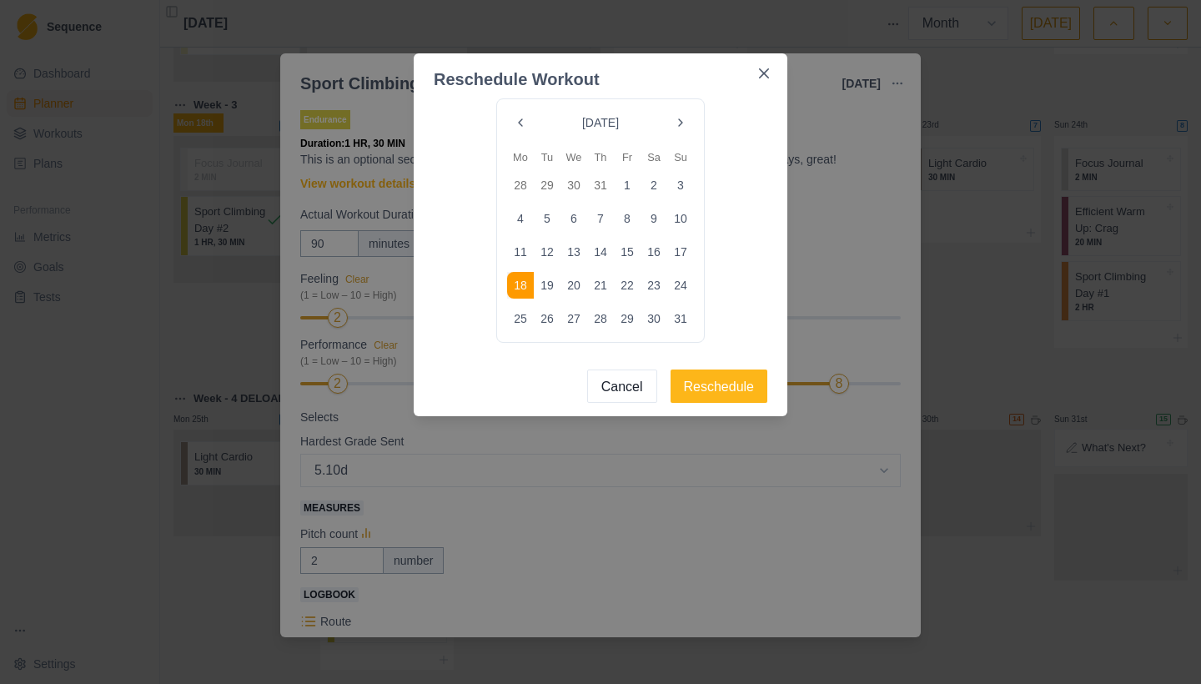
click at [682, 251] on button "17" at bounding box center [680, 252] width 27 height 27
click at [708, 384] on button "Reschedule" at bounding box center [719, 385] width 98 height 33
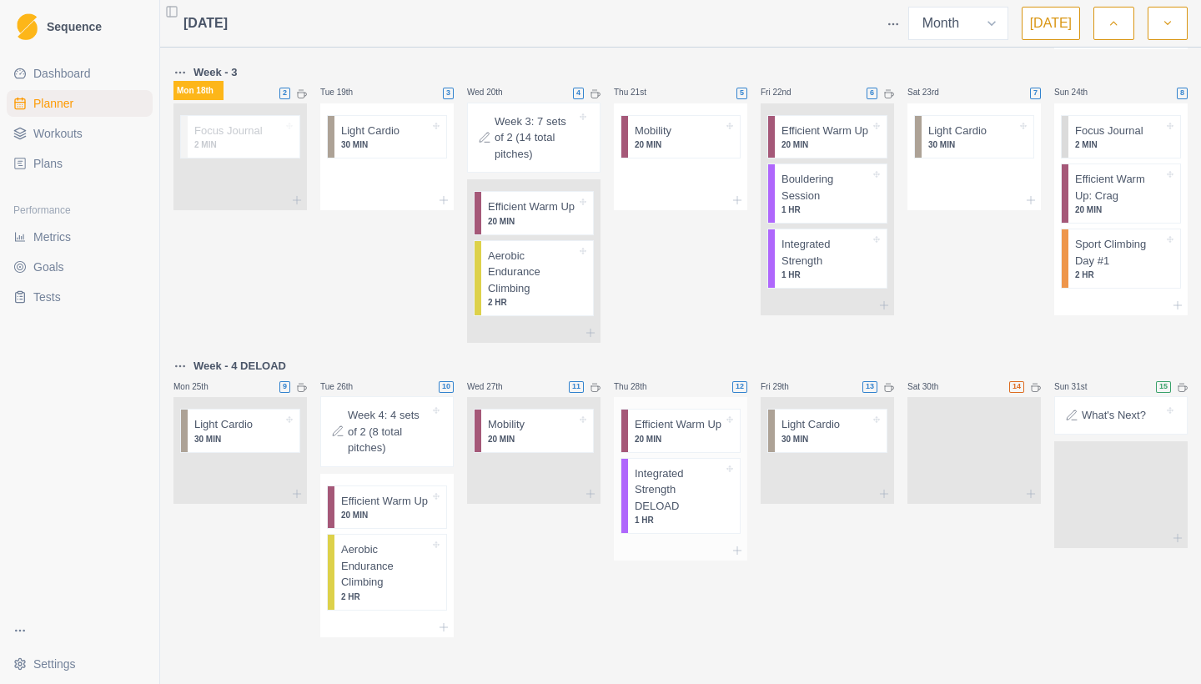
scroll to position [933, 0]
click at [438, 123] on icon at bounding box center [436, 126] width 7 height 7
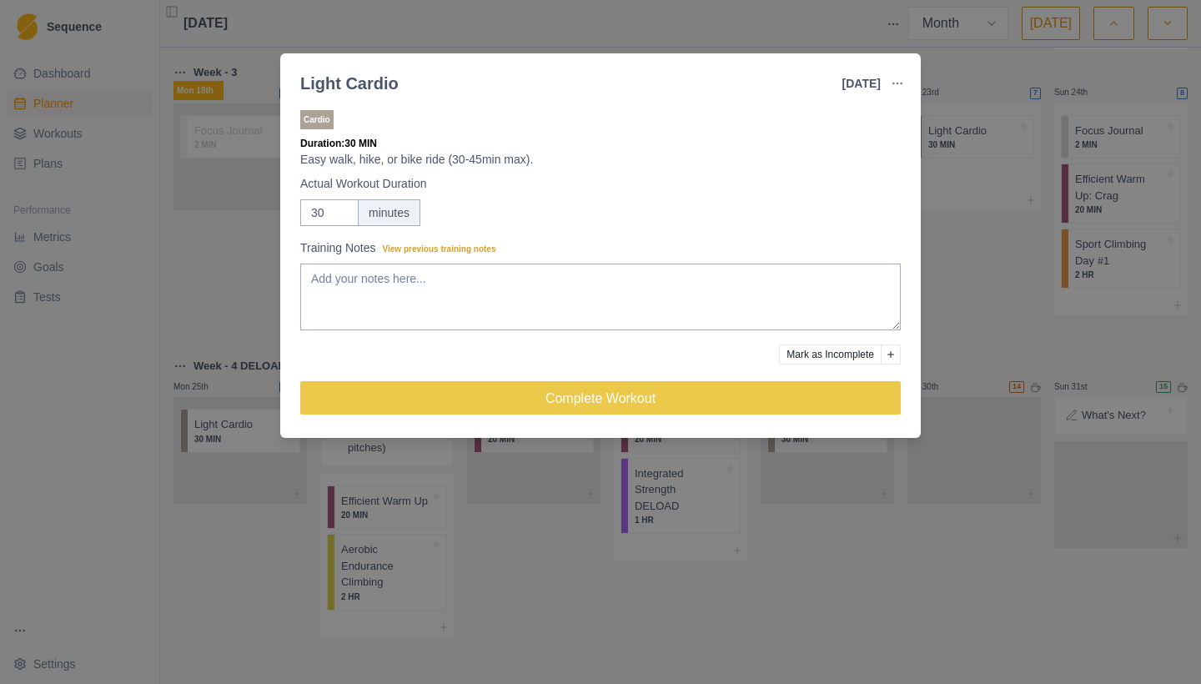
click at [168, 371] on div "Light Cardio [DATE] Link To Goal View Workout Metrics Edit Original Workout Res…" at bounding box center [600, 342] width 1201 height 684
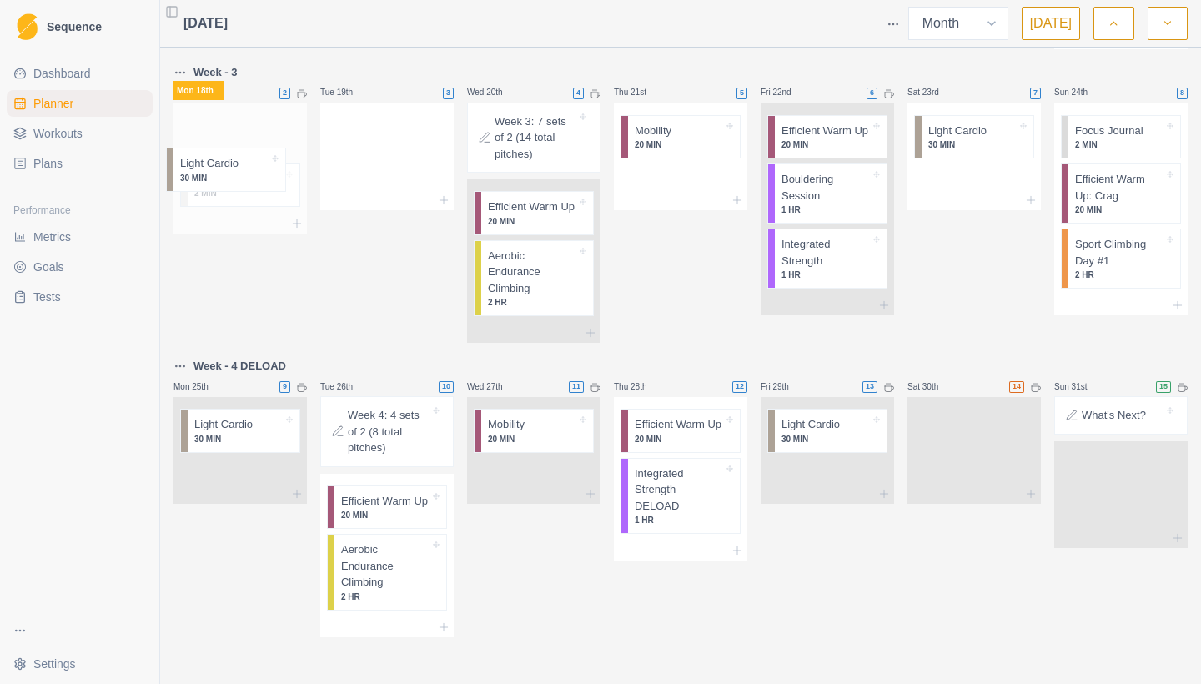
scroll to position [893, 0]
drag, startPoint x: 437, startPoint y: 123, endPoint x: 284, endPoint y: 163, distance: 158.6
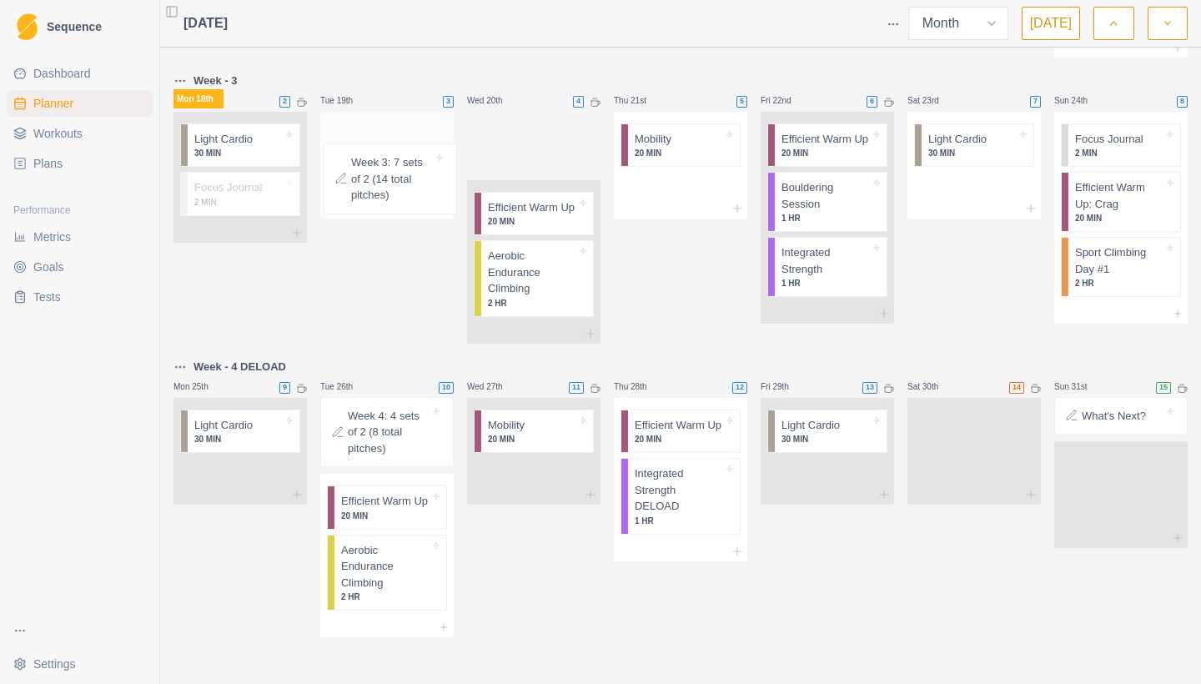
drag, startPoint x: 585, startPoint y: 153, endPoint x: 433, endPoint y: 158, distance: 151.8
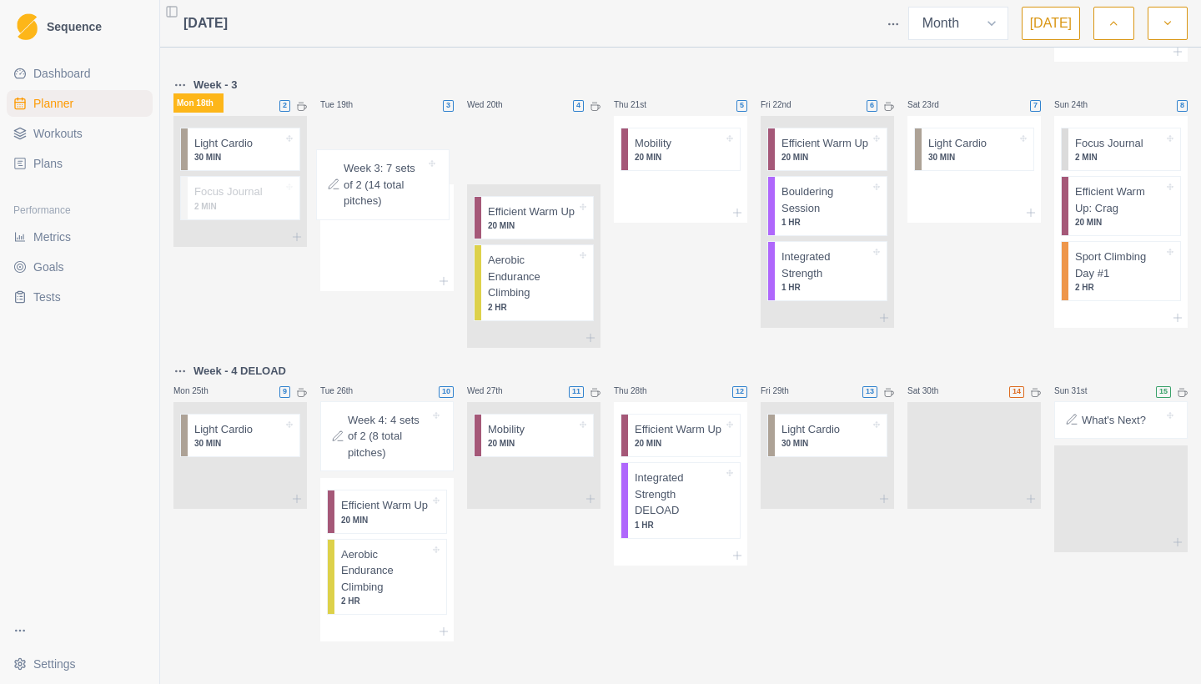
drag, startPoint x: 576, startPoint y: 155, endPoint x: 420, endPoint y: 165, distance: 156.3
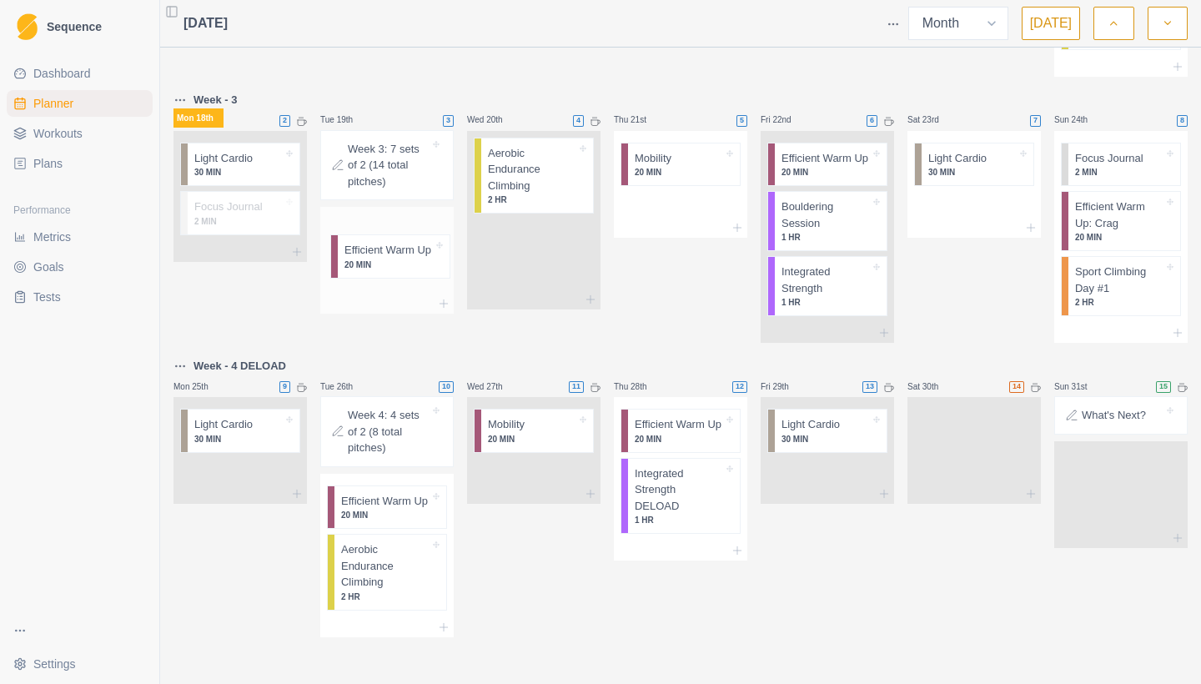
drag, startPoint x: 584, startPoint y: 184, endPoint x: 433, endPoint y: 255, distance: 166.8
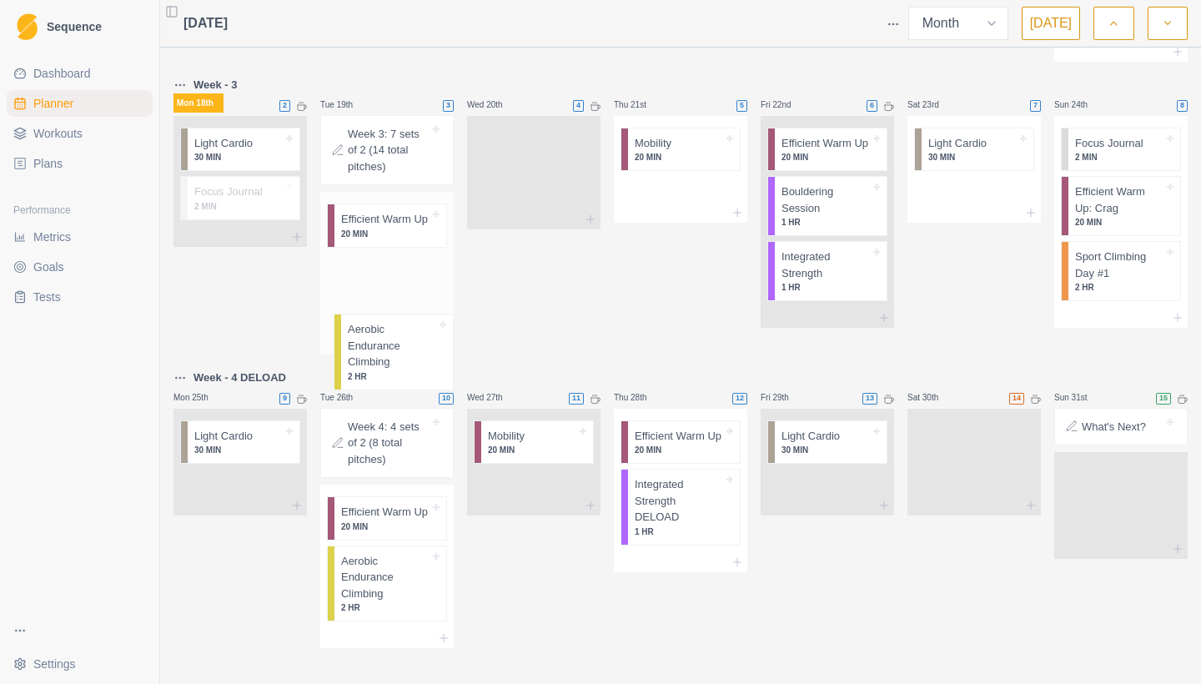
drag, startPoint x: 556, startPoint y: 207, endPoint x: 411, endPoint y: 354, distance: 206.4
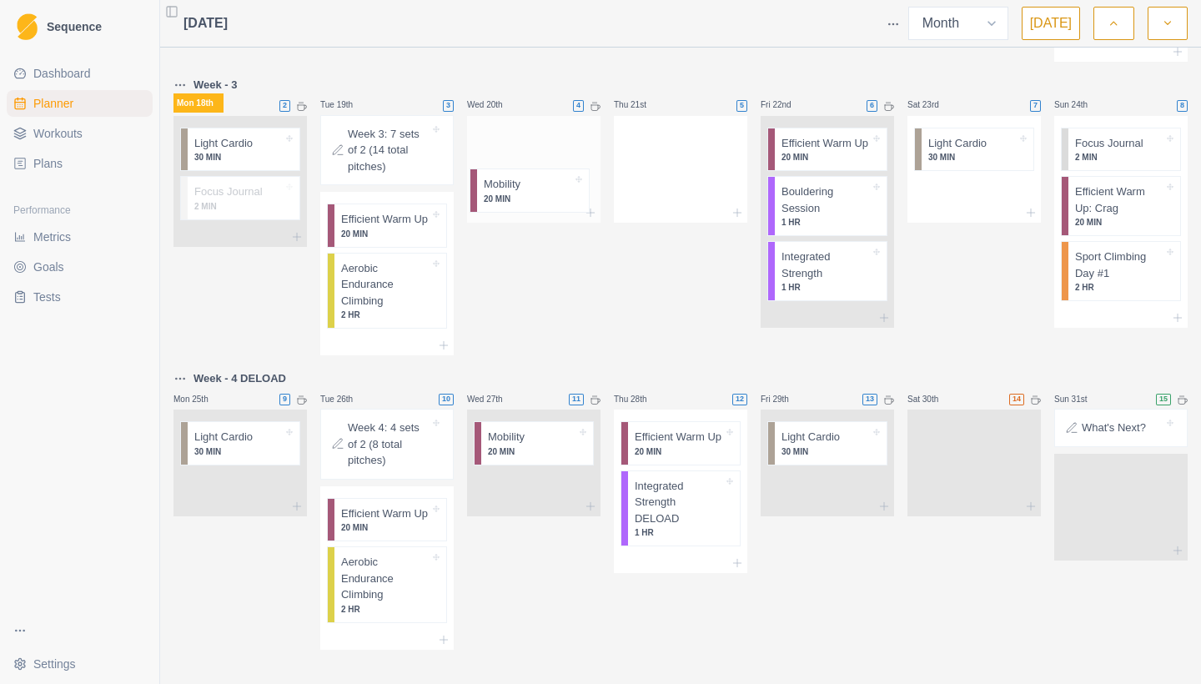
drag, startPoint x: 720, startPoint y: 193, endPoint x: 560, endPoint y: 193, distance: 160.1
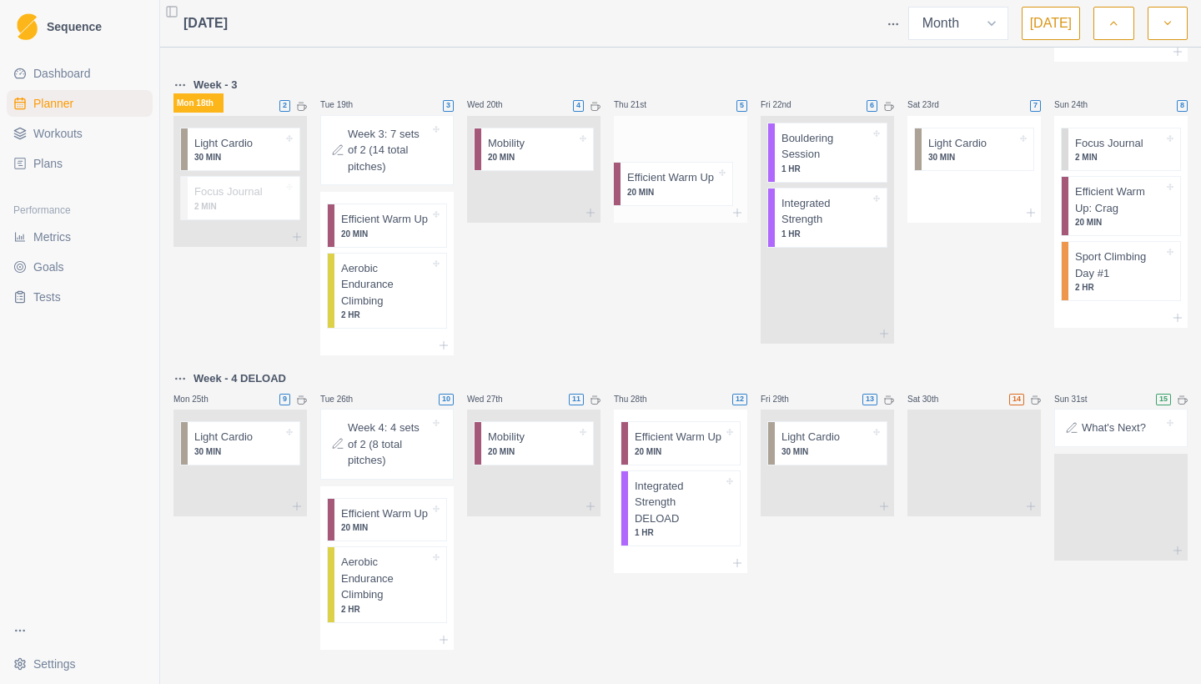
drag, startPoint x: 846, startPoint y: 198, endPoint x: 681, endPoint y: 192, distance: 166.1
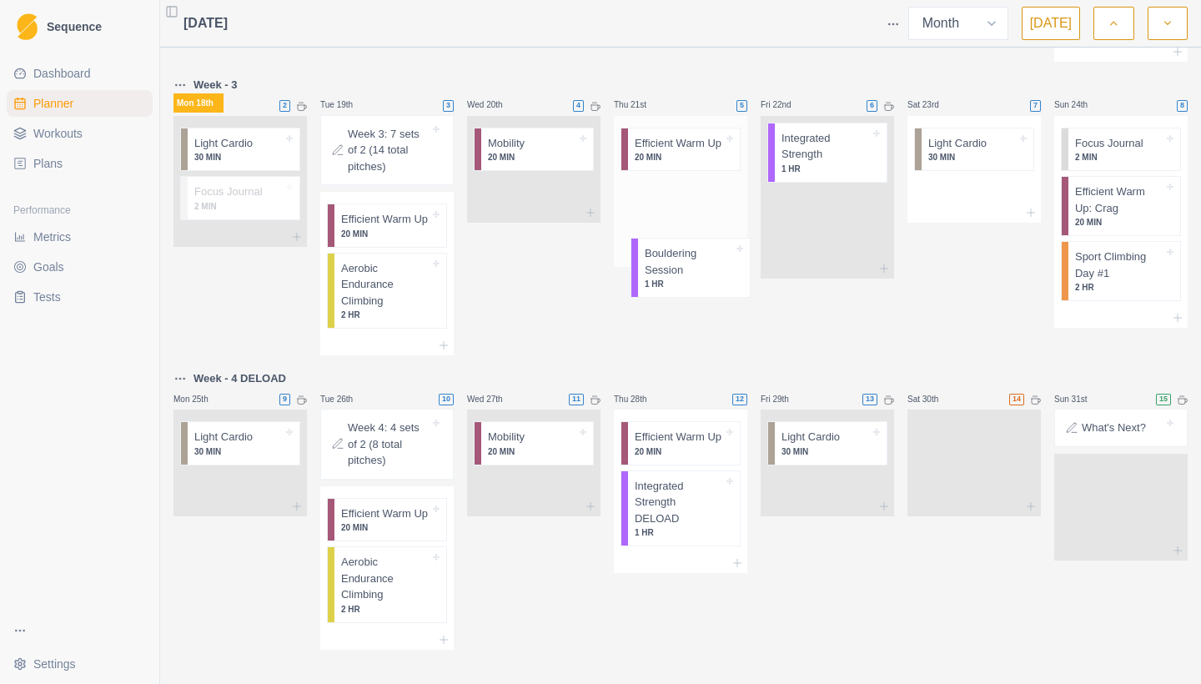
drag, startPoint x: 849, startPoint y: 203, endPoint x: 706, endPoint y: 272, distance: 158.5
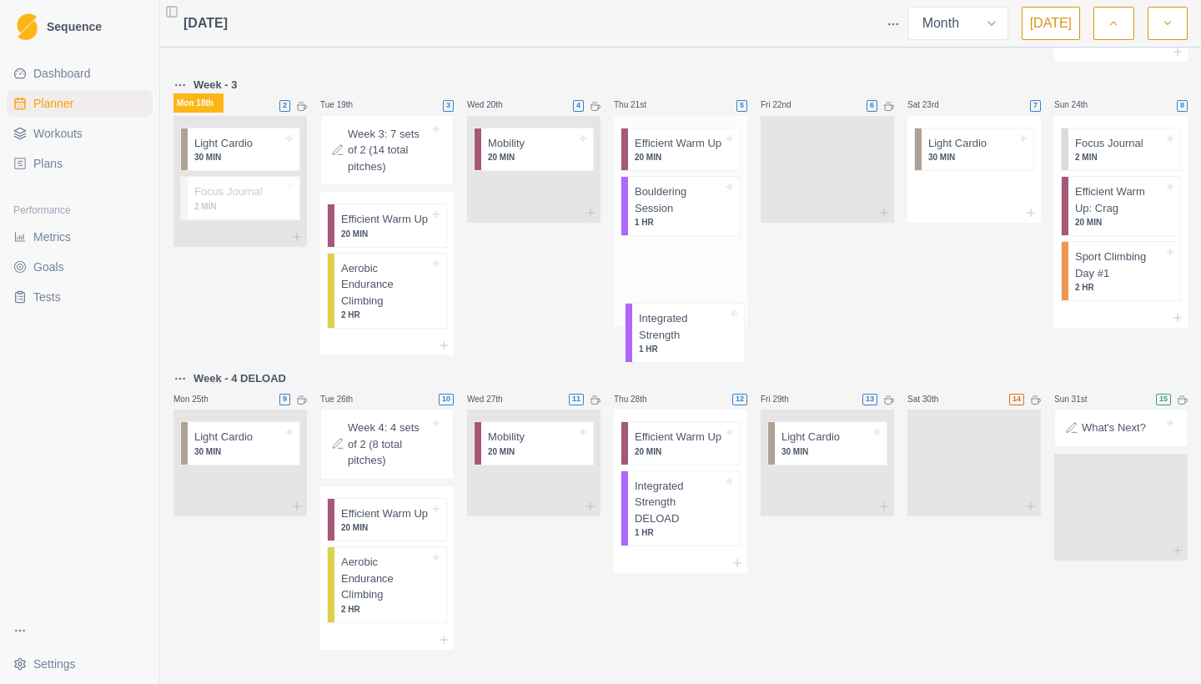
drag, startPoint x: 854, startPoint y: 199, endPoint x: 703, endPoint y: 336, distance: 203.7
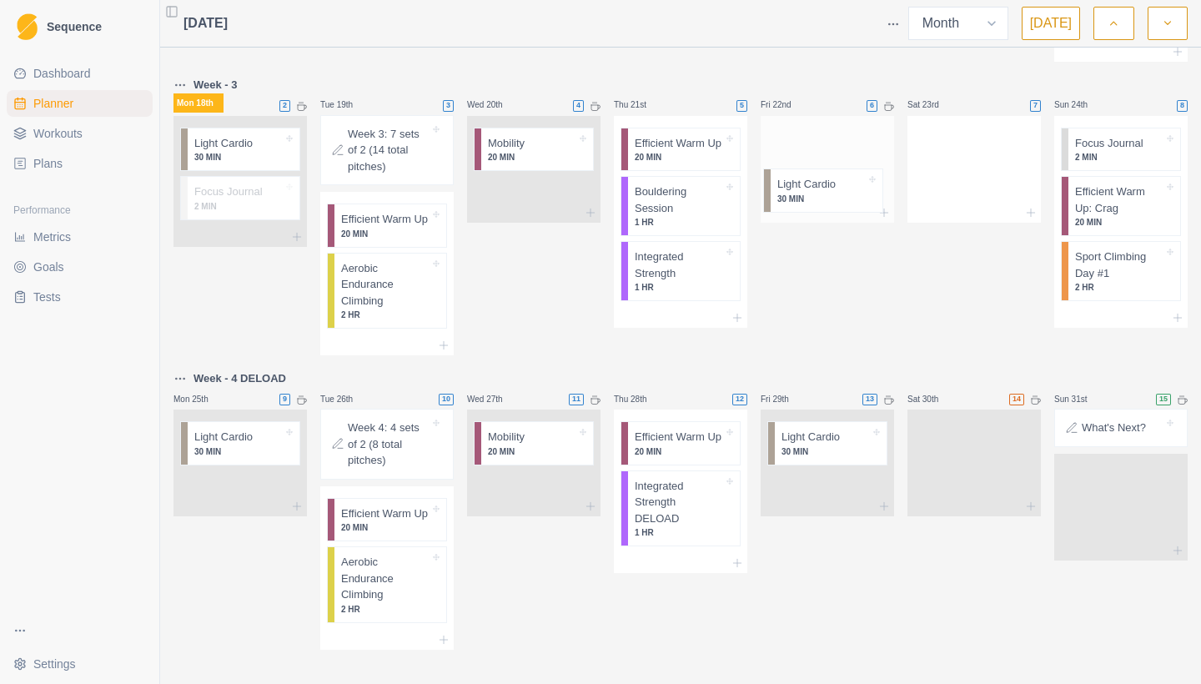
drag, startPoint x: 994, startPoint y: 184, endPoint x: 838, endPoint y: 184, distance: 155.9
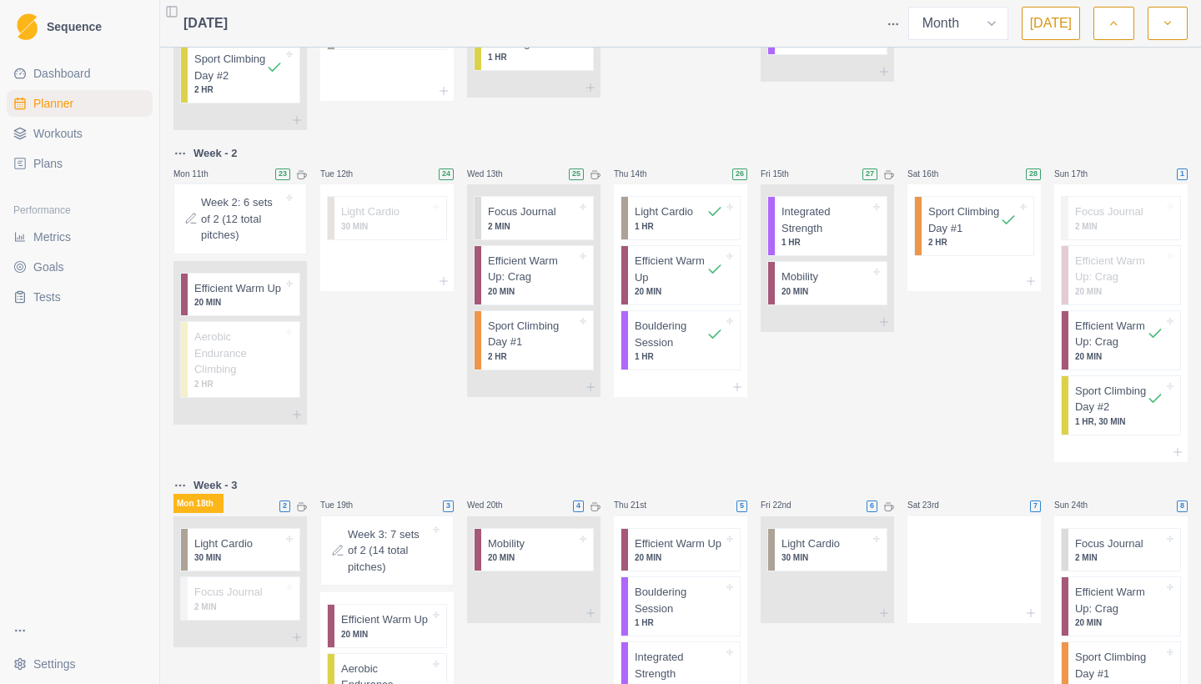
scroll to position [463, 0]
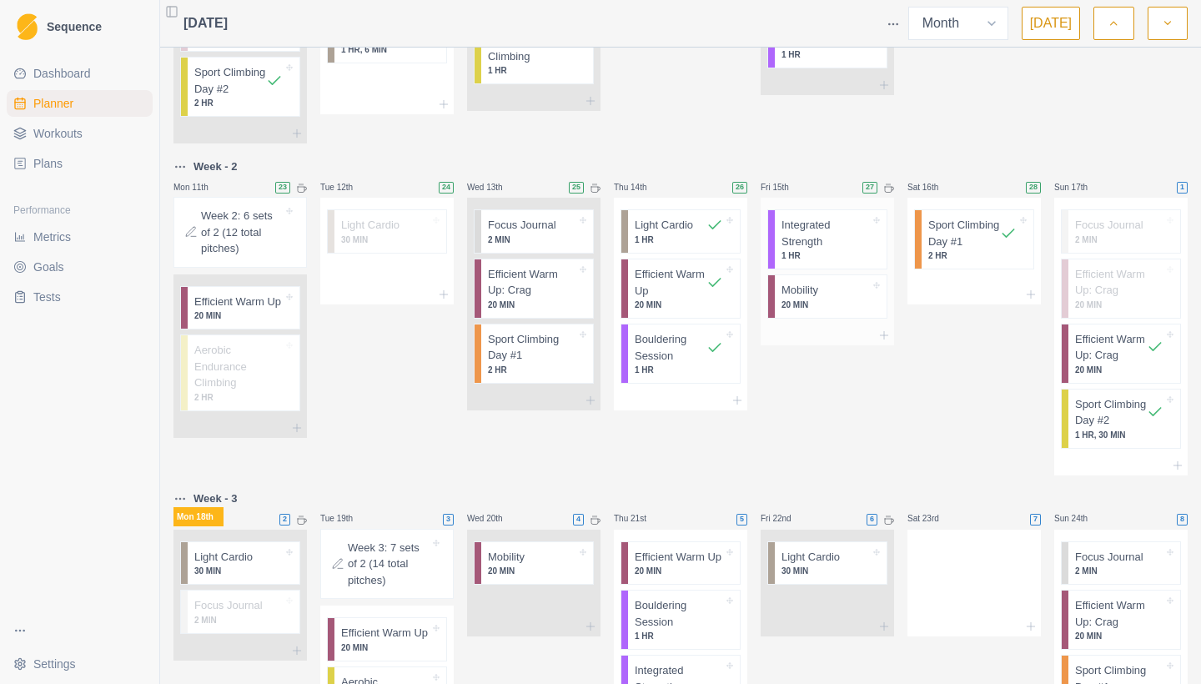
click at [856, 249] on p "Integrated Strength" at bounding box center [825, 233] width 88 height 33
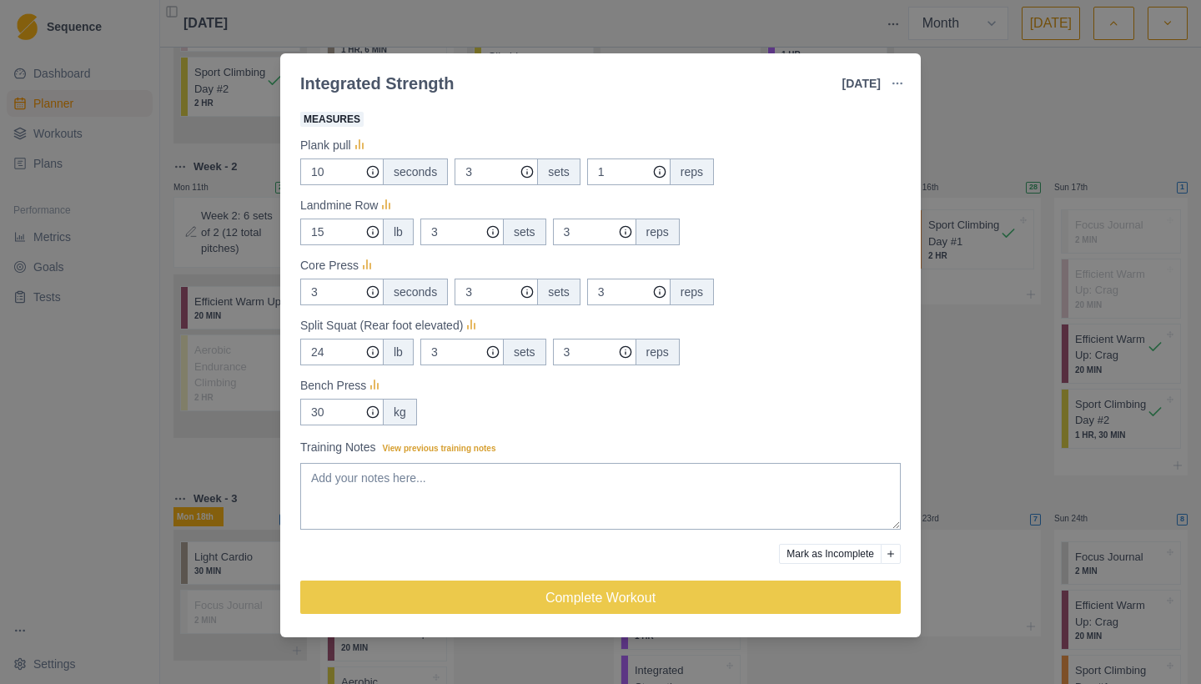
scroll to position [301, 0]
click at [853, 553] on button "Mark as Incomplete" at bounding box center [830, 554] width 103 height 20
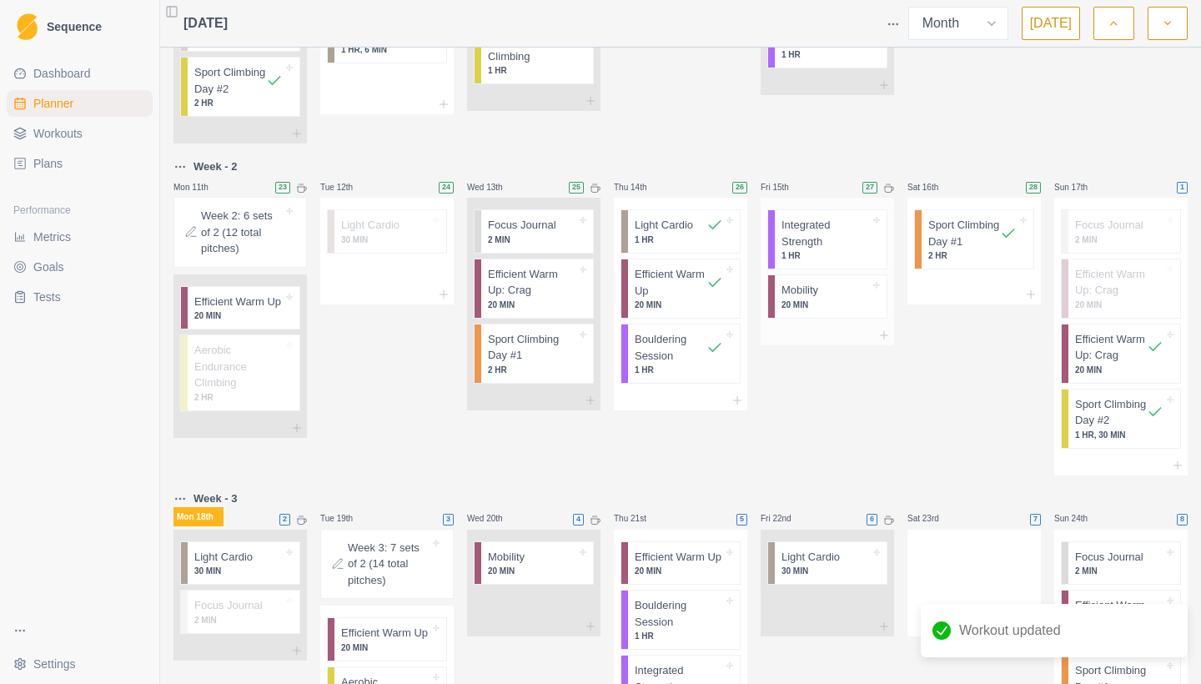
click at [846, 311] on p "20 MIN" at bounding box center [825, 305] width 88 height 13
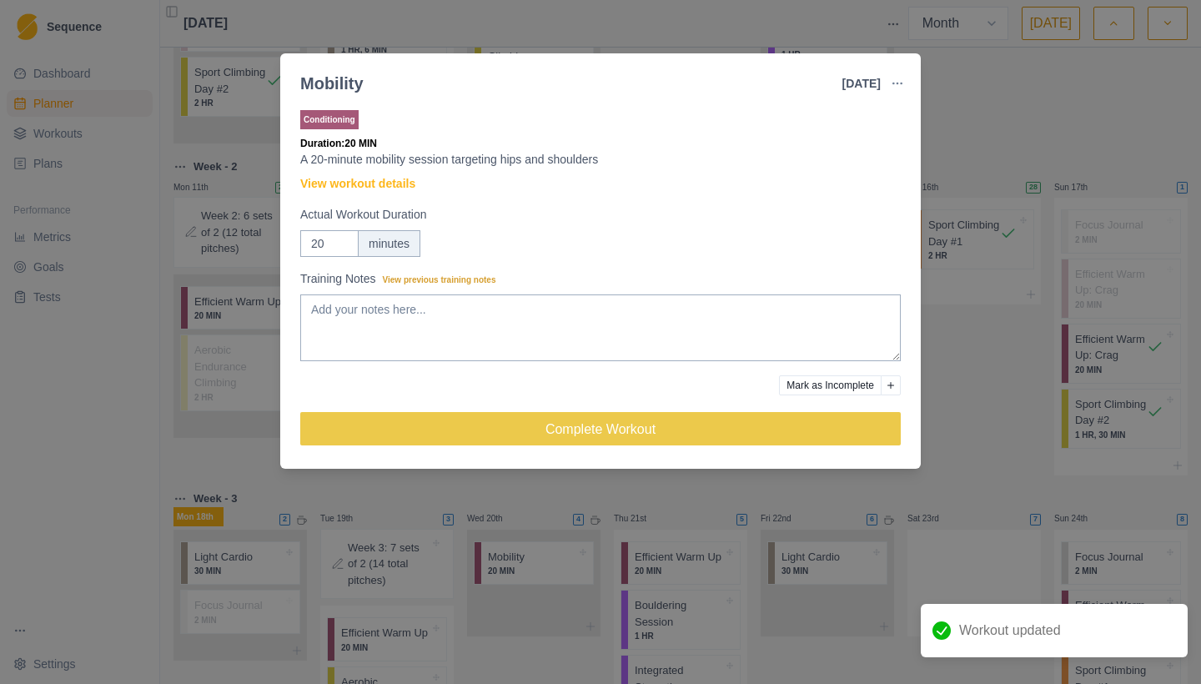
click at [828, 384] on button "Mark as Incomplete" at bounding box center [830, 385] width 103 height 20
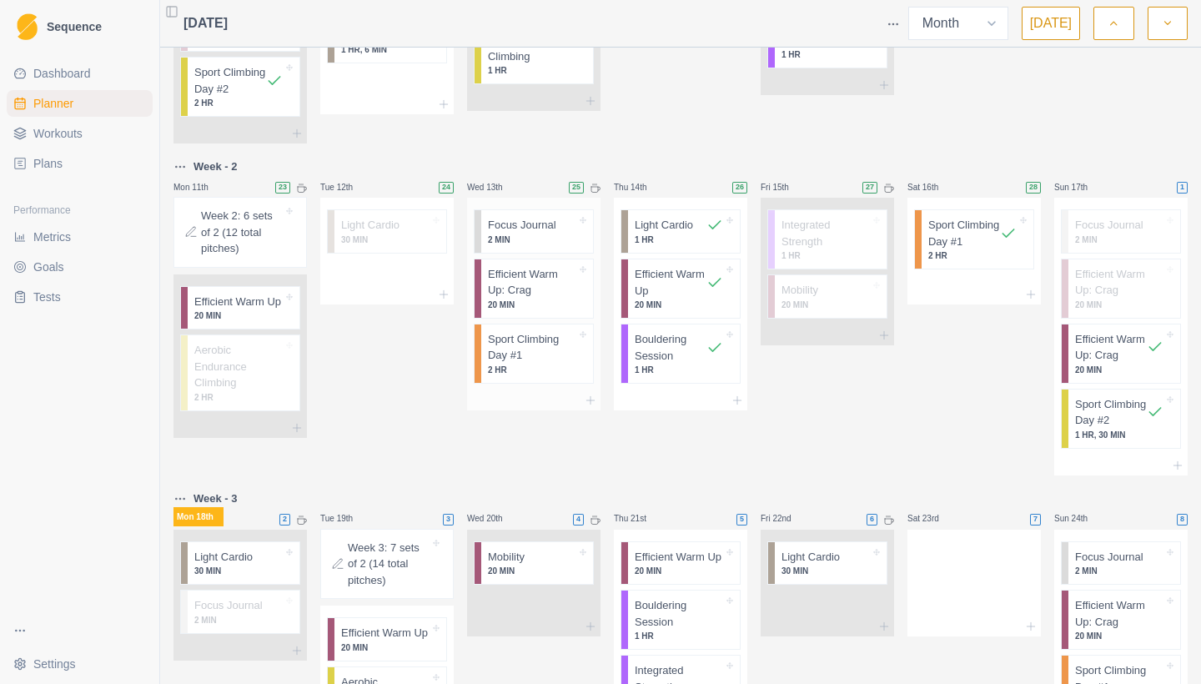
click at [550, 234] on p "Focus Journal" at bounding box center [522, 225] width 68 height 17
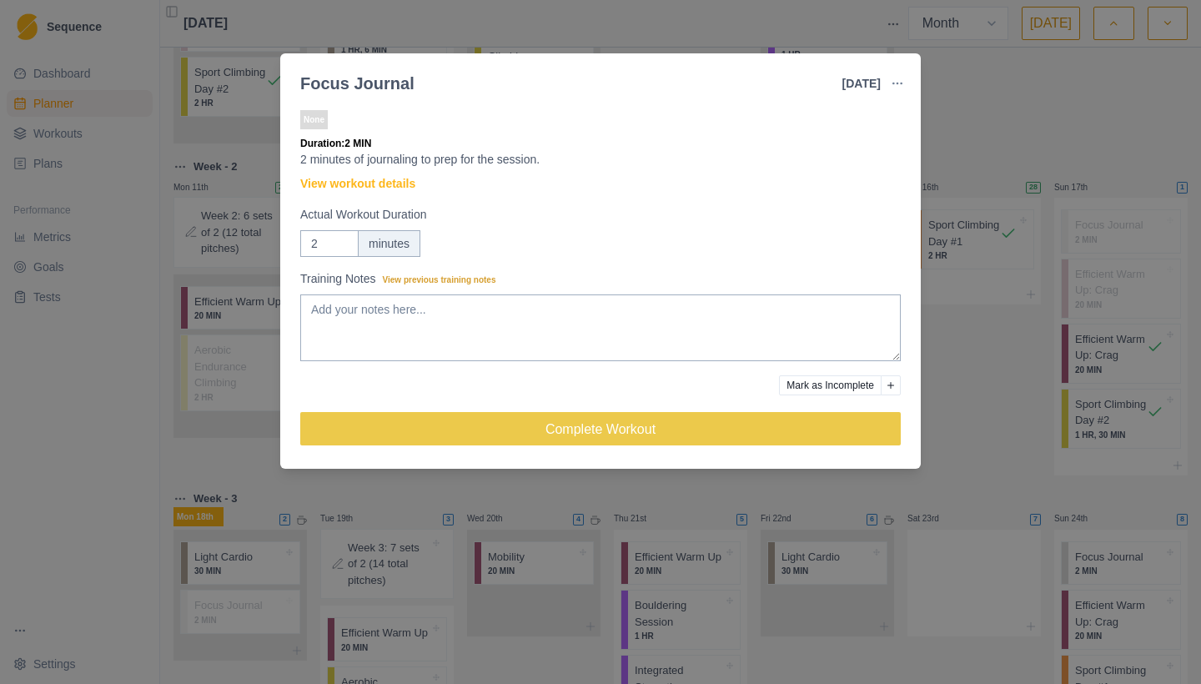
click at [859, 389] on button "Mark as Incomplete" at bounding box center [830, 385] width 103 height 20
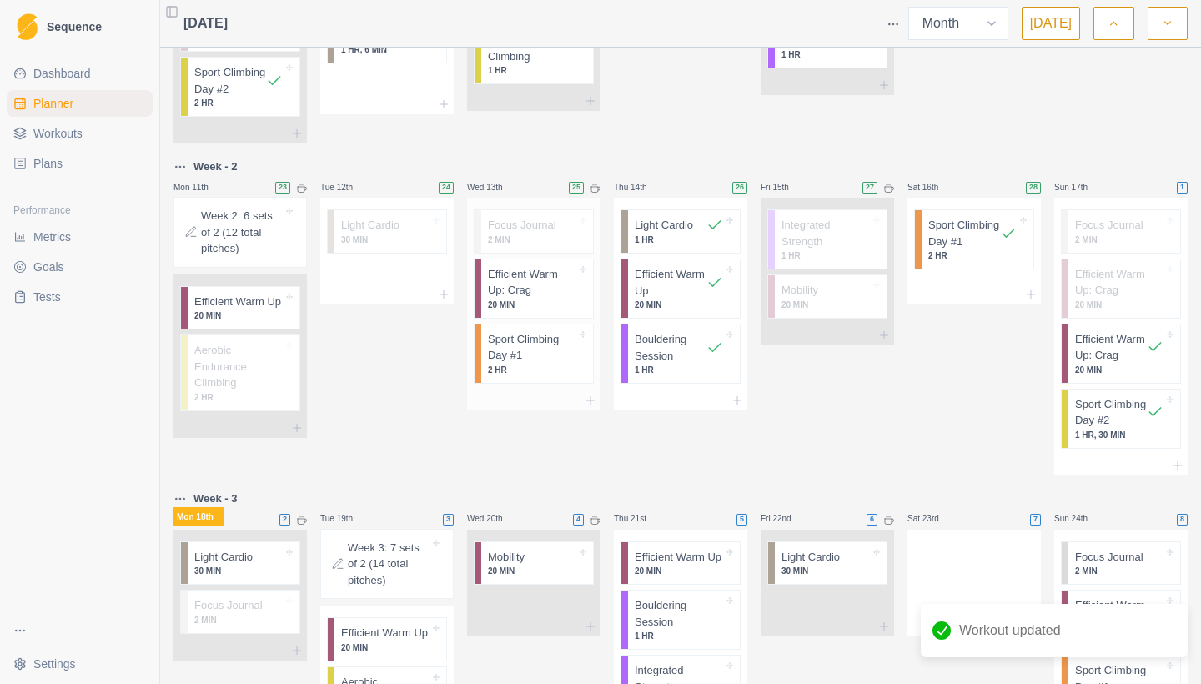
click at [571, 299] on p "Efficient Warm Up: Crag" at bounding box center [532, 282] width 88 height 33
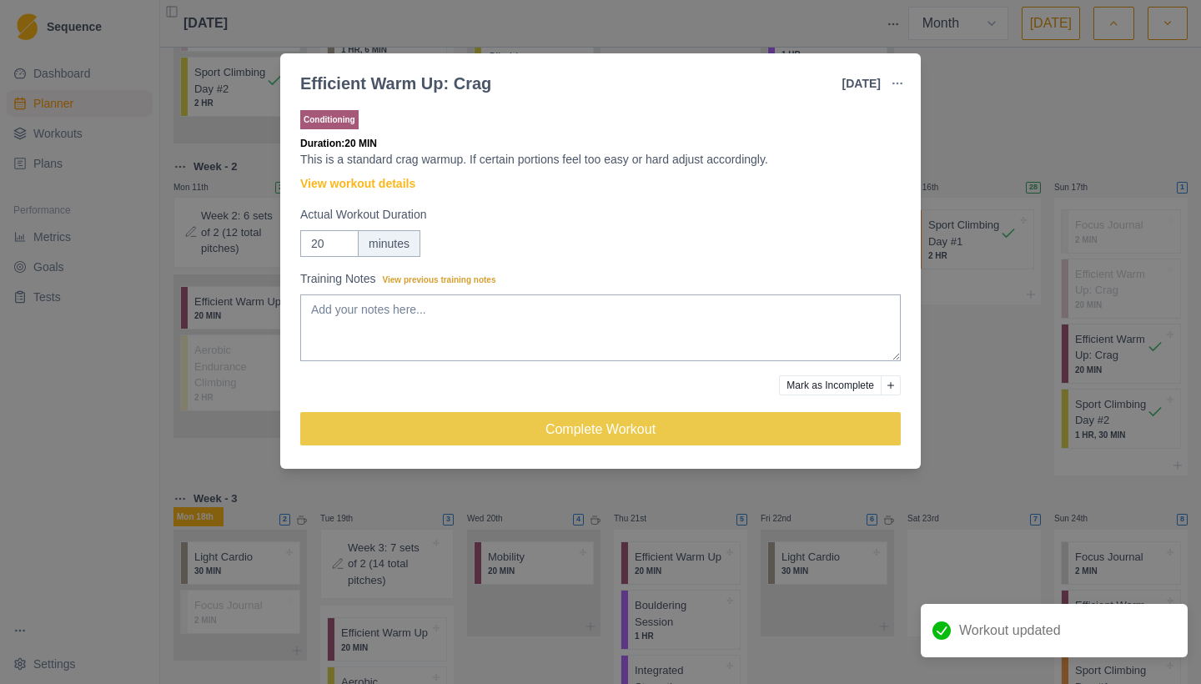
click at [833, 389] on button "Mark as Incomplete" at bounding box center [830, 385] width 103 height 20
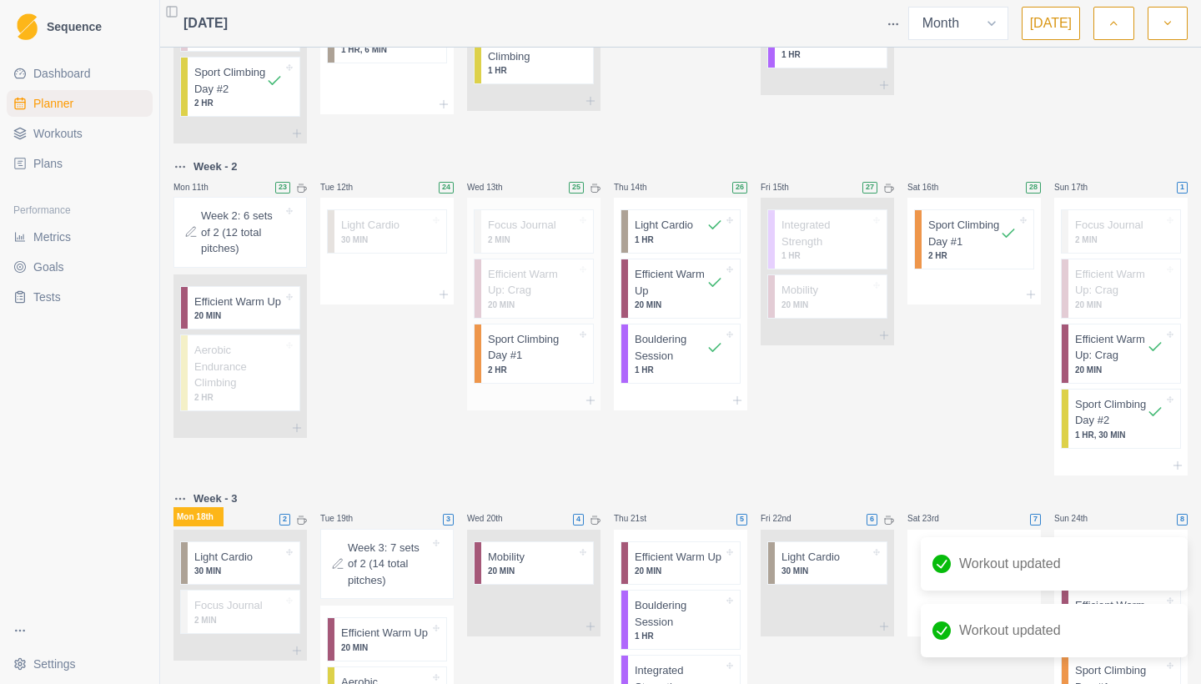
click at [535, 364] on p "Sport Climbing Day #1" at bounding box center [532, 347] width 88 height 33
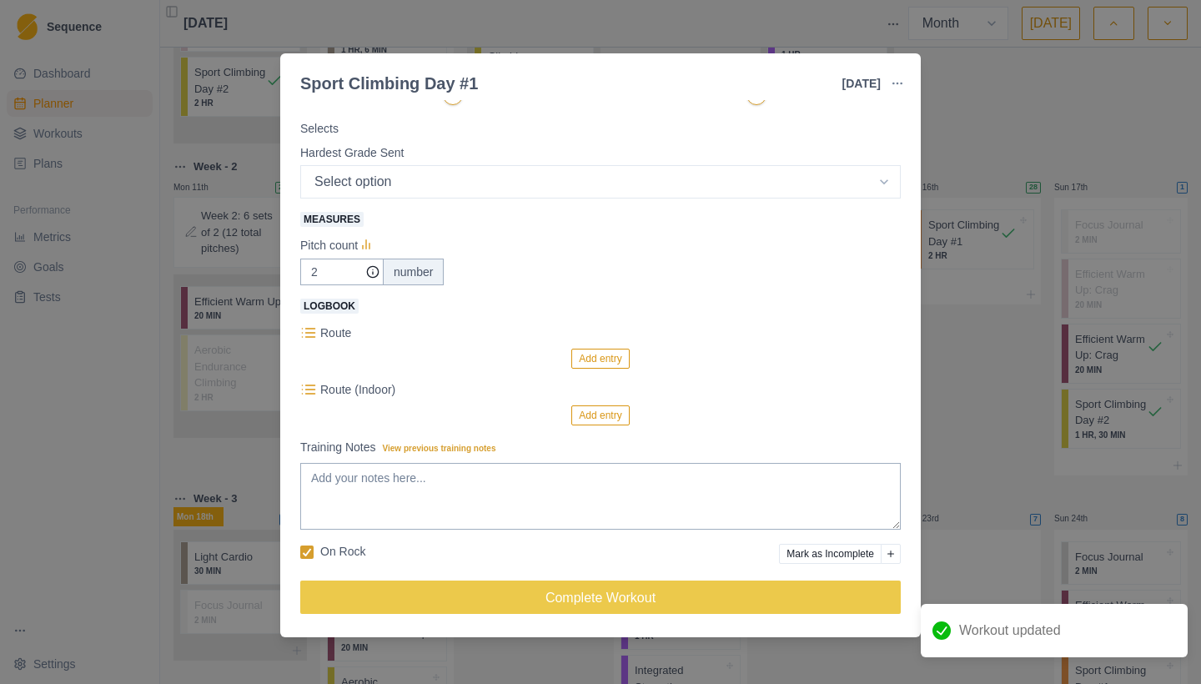
scroll to position [289, 0]
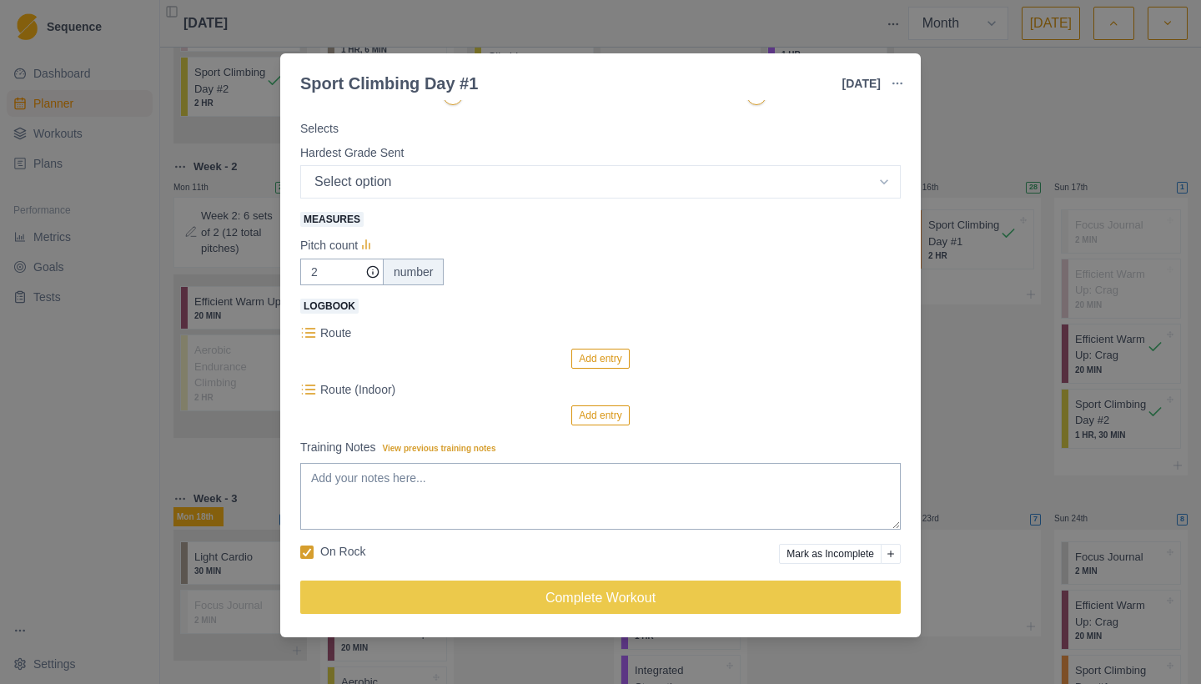
click at [806, 556] on button "Mark as Incomplete" at bounding box center [830, 554] width 103 height 20
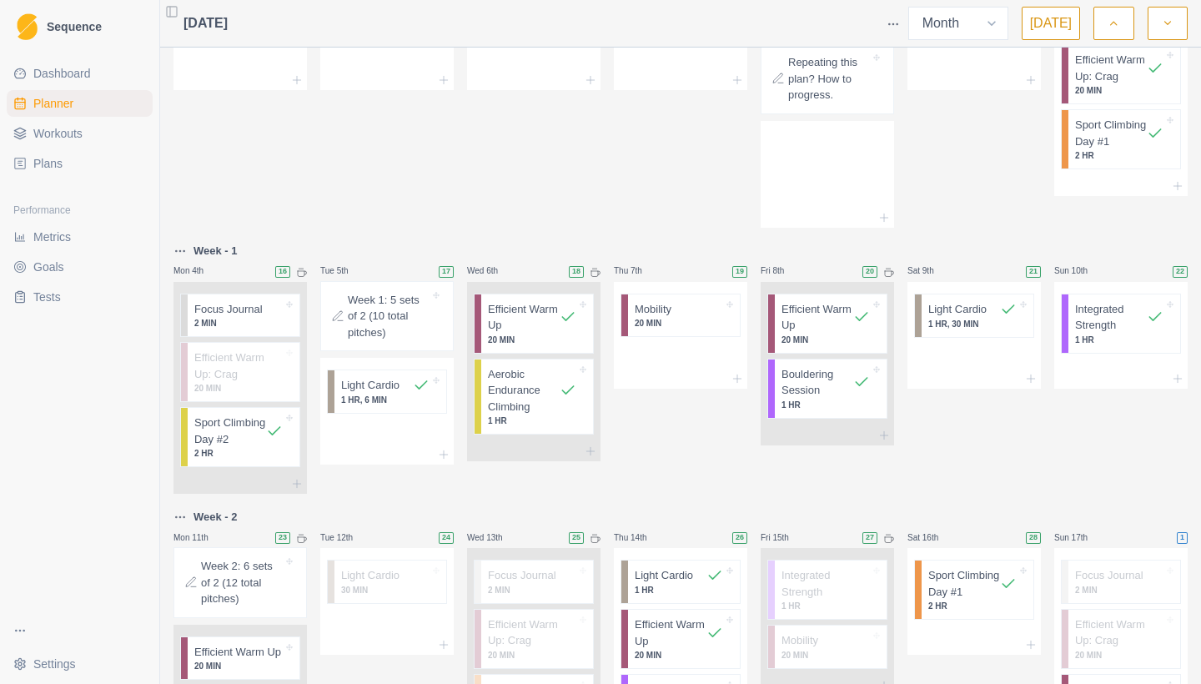
scroll to position [111, 0]
click at [689, 316] on div at bounding box center [697, 311] width 52 height 17
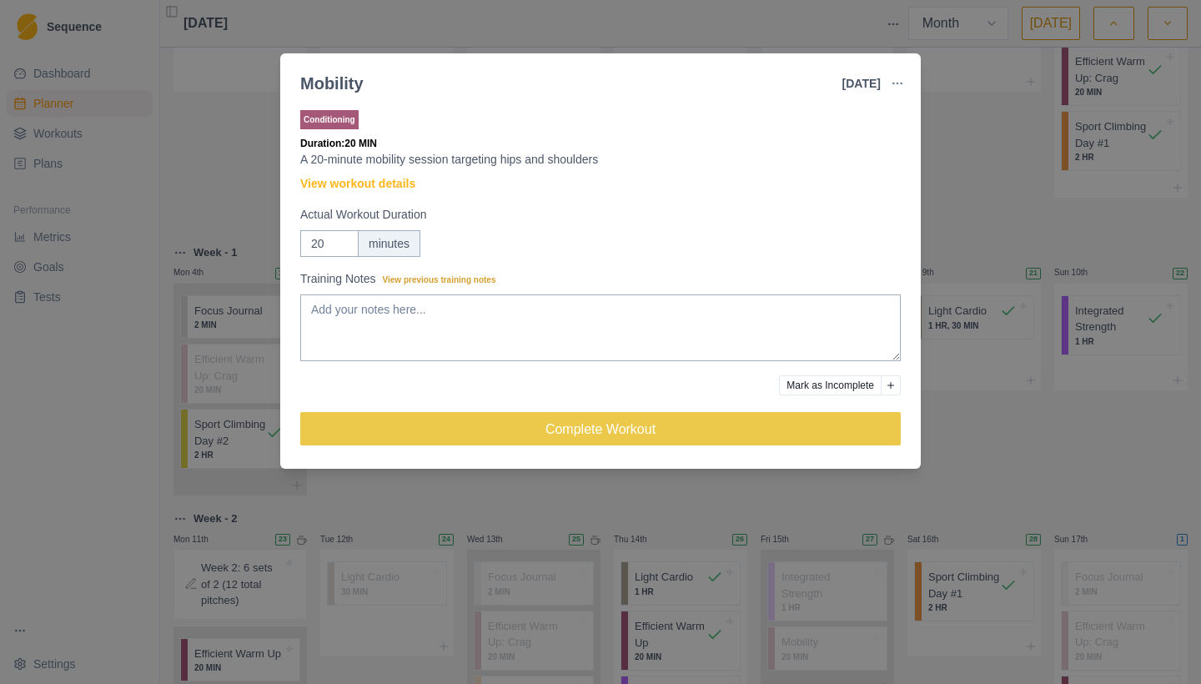
click at [824, 383] on button "Mark as Incomplete" at bounding box center [830, 385] width 103 height 20
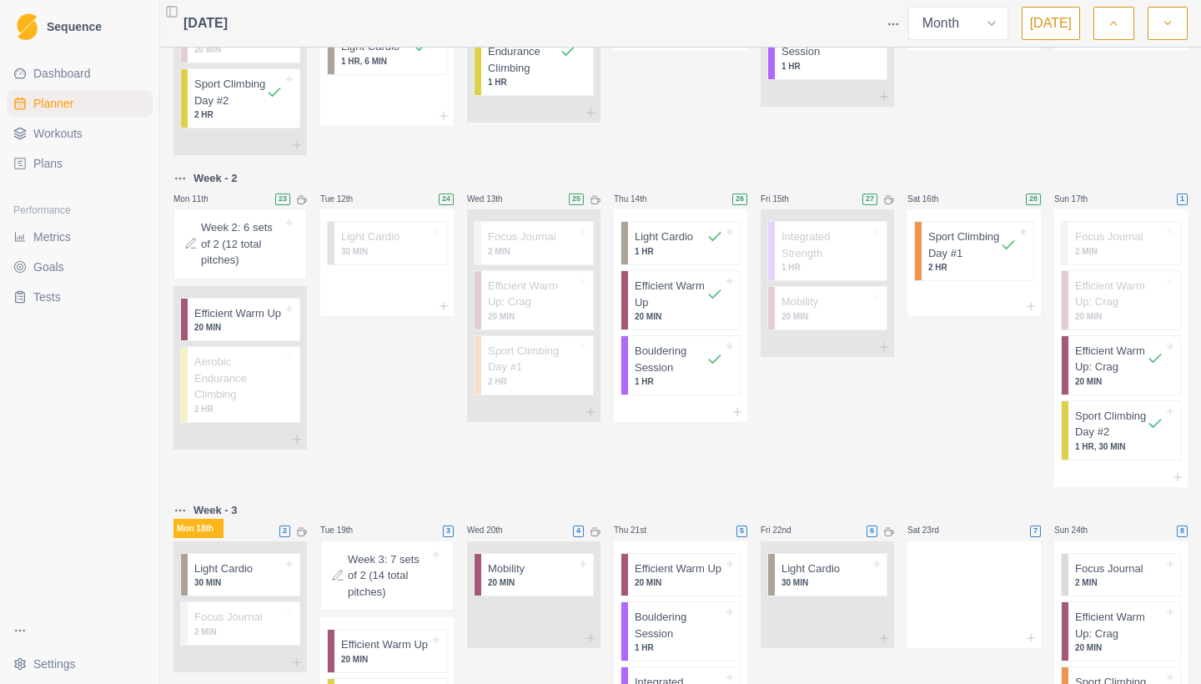
scroll to position [449, 0]
